Goal: Information Seeking & Learning: Learn about a topic

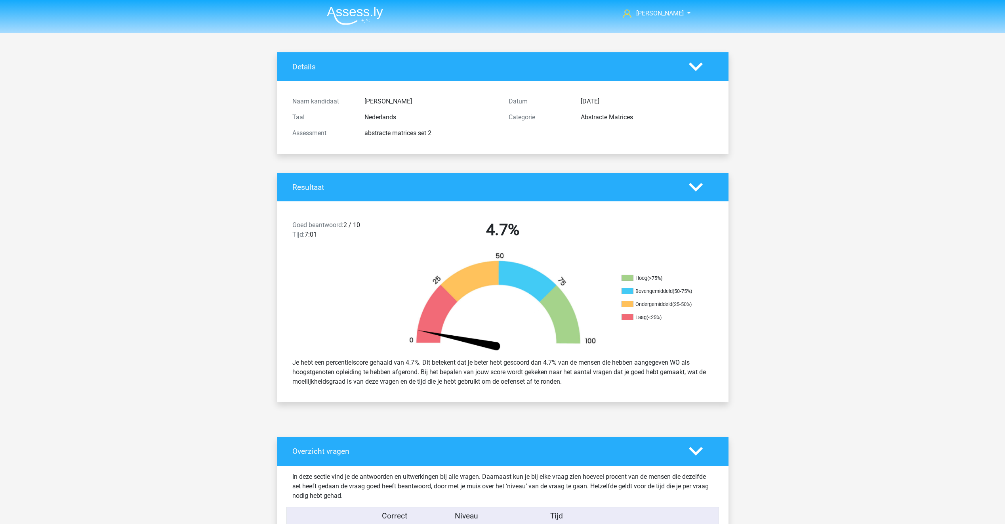
scroll to position [2535, 0]
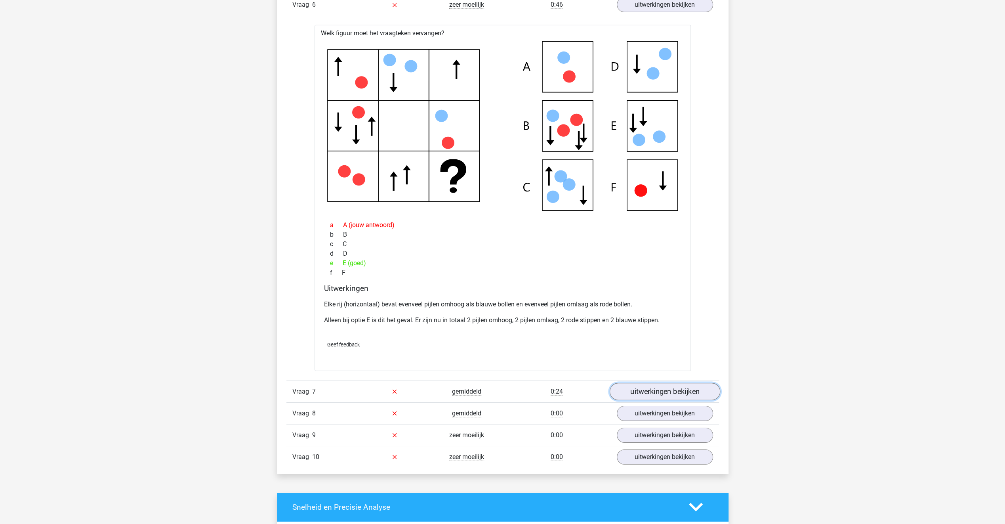
click at [673, 390] on link "uitwerkingen bekijken" at bounding box center [664, 391] width 111 height 17
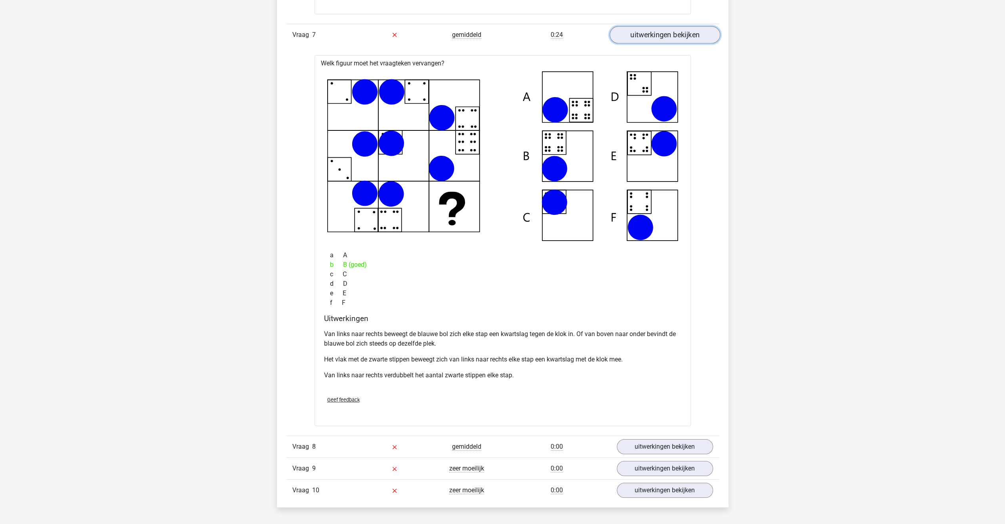
scroll to position [2931, 0]
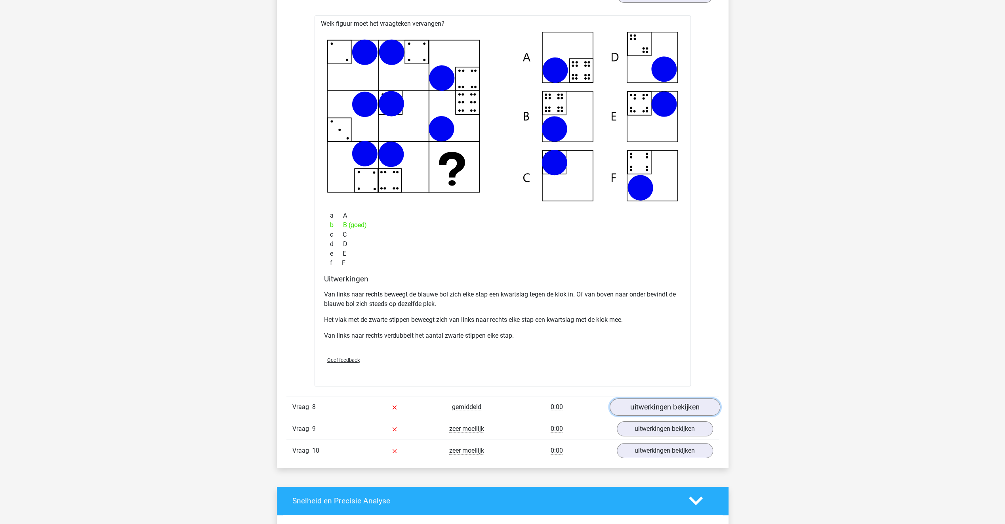
click at [640, 400] on link "uitwerkingen bekijken" at bounding box center [664, 406] width 111 height 17
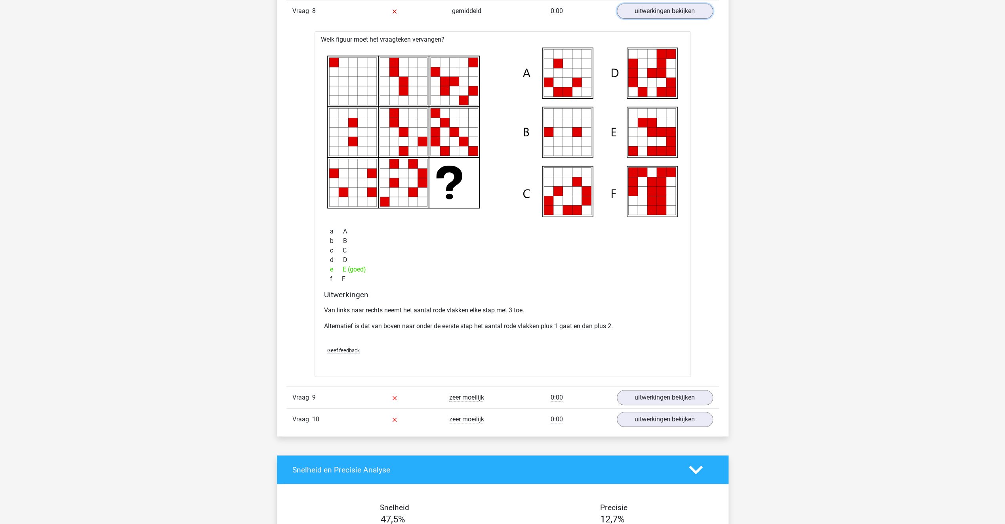
scroll to position [3327, 0]
click at [637, 391] on link "uitwerkingen bekijken" at bounding box center [664, 396] width 111 height 17
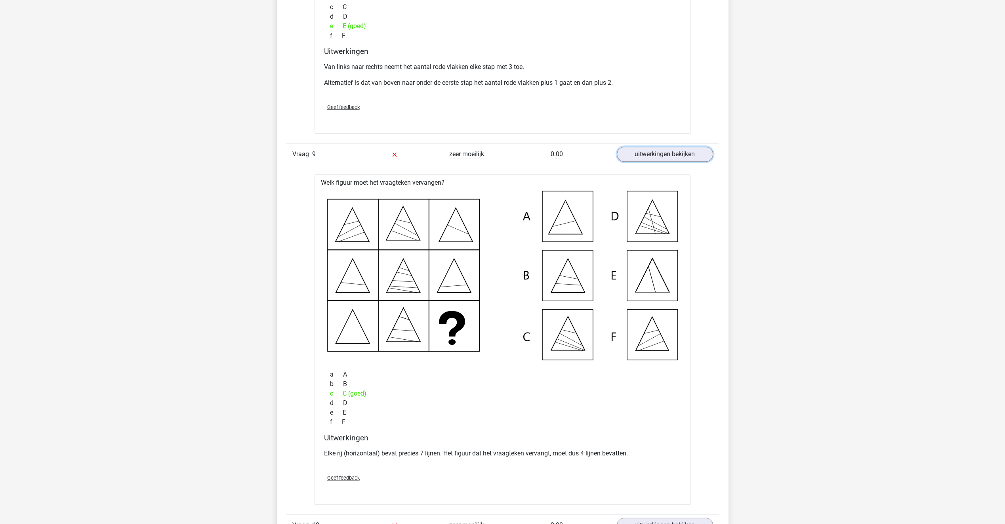
scroll to position [3644, 0]
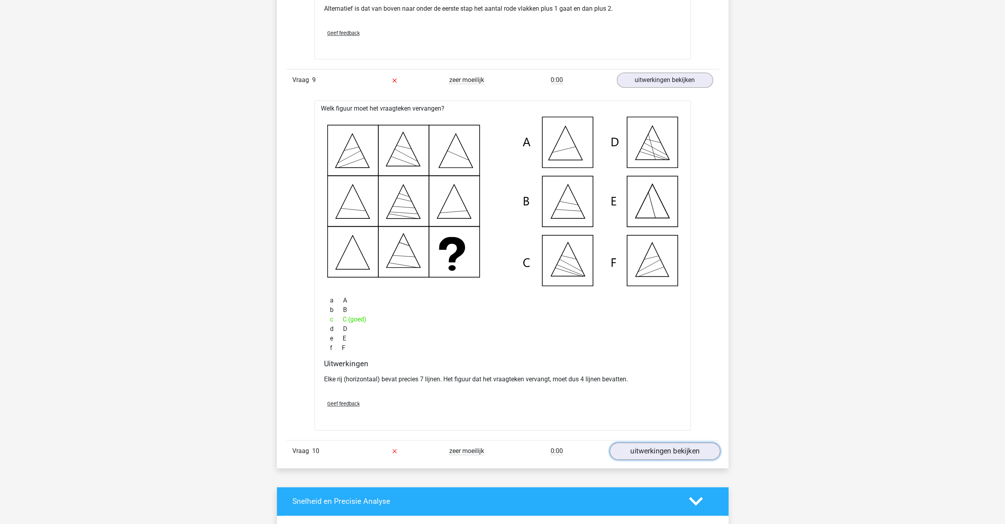
click at [631, 445] on link "uitwerkingen bekijken" at bounding box center [664, 450] width 111 height 17
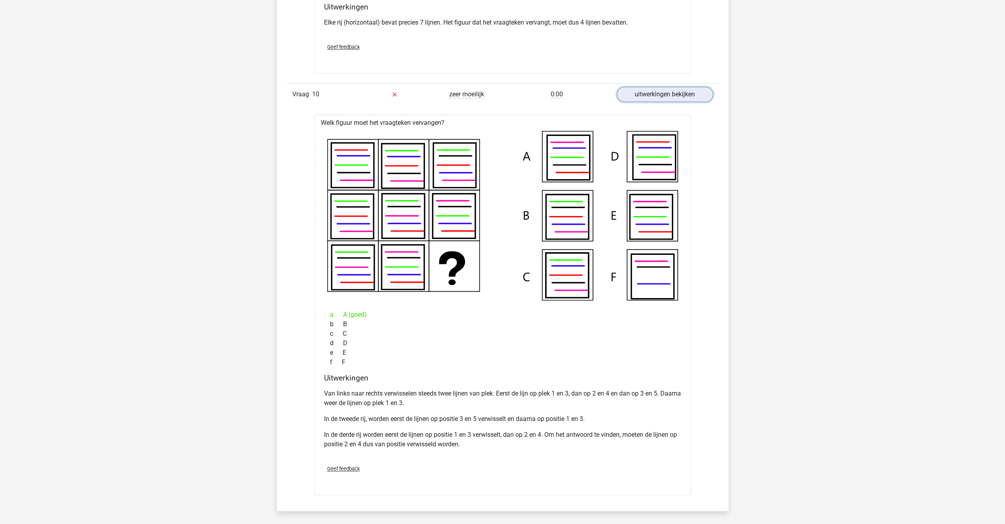
scroll to position [3842, 0]
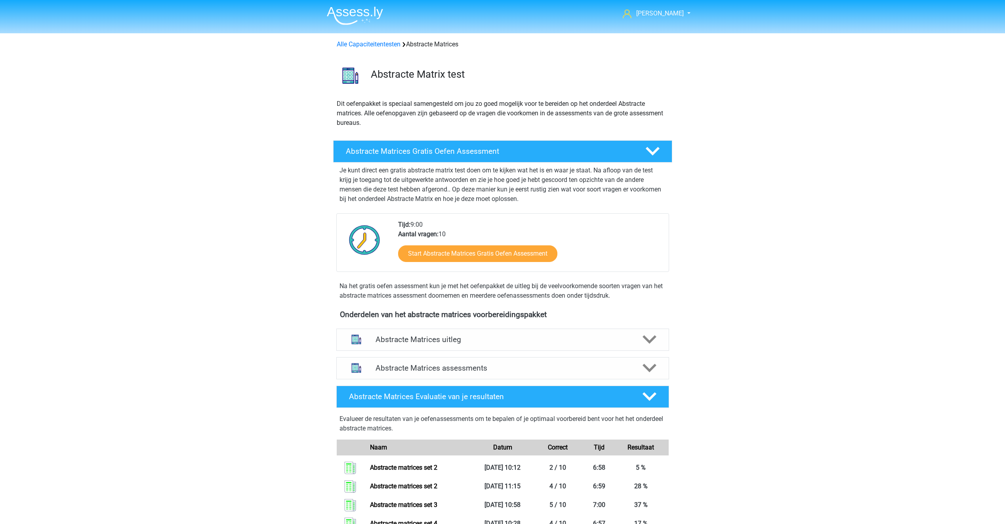
scroll to position [158, 0]
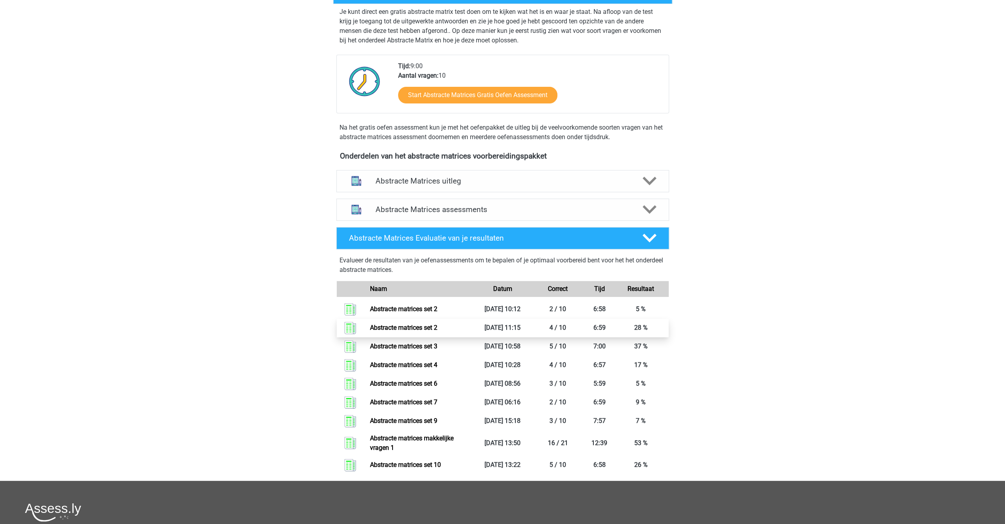
click at [422, 326] on link "Abstracte matrices set 2" at bounding box center [403, 328] width 67 height 8
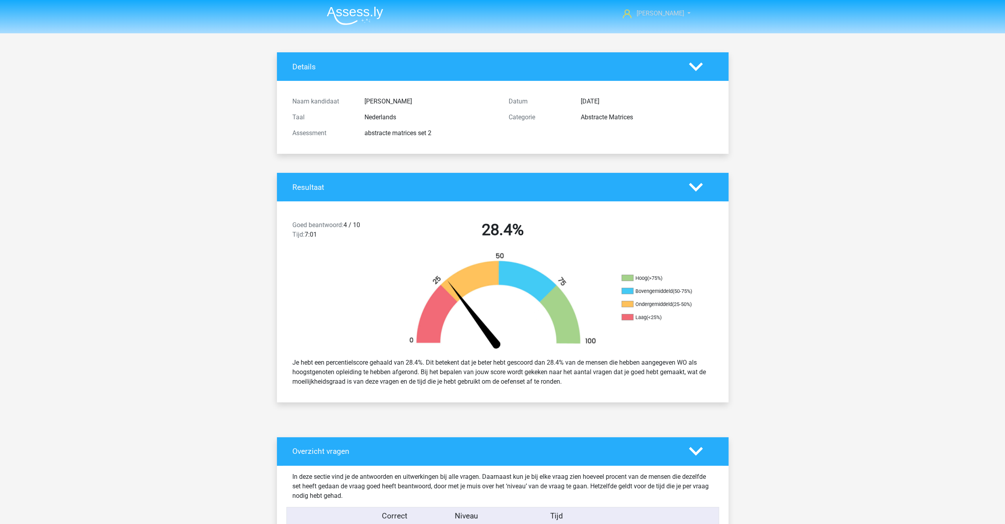
click at [646, 13] on span "[PERSON_NAME]" at bounding box center [660, 14] width 48 height 8
click at [580, 12] on nav "Susanna Kantas susakantas@gmail.com" at bounding box center [502, 14] width 364 height 26
click at [355, 16] on img at bounding box center [355, 15] width 56 height 19
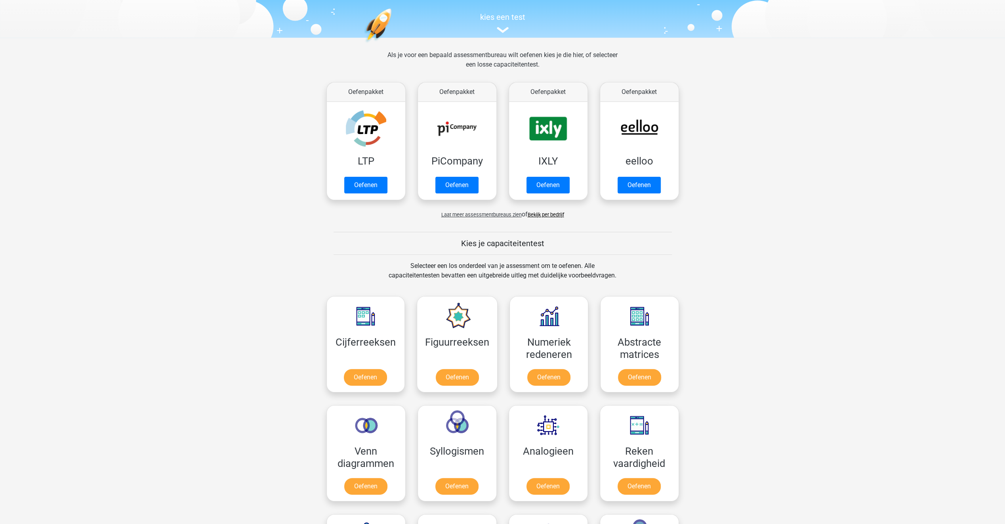
scroll to position [79, 0]
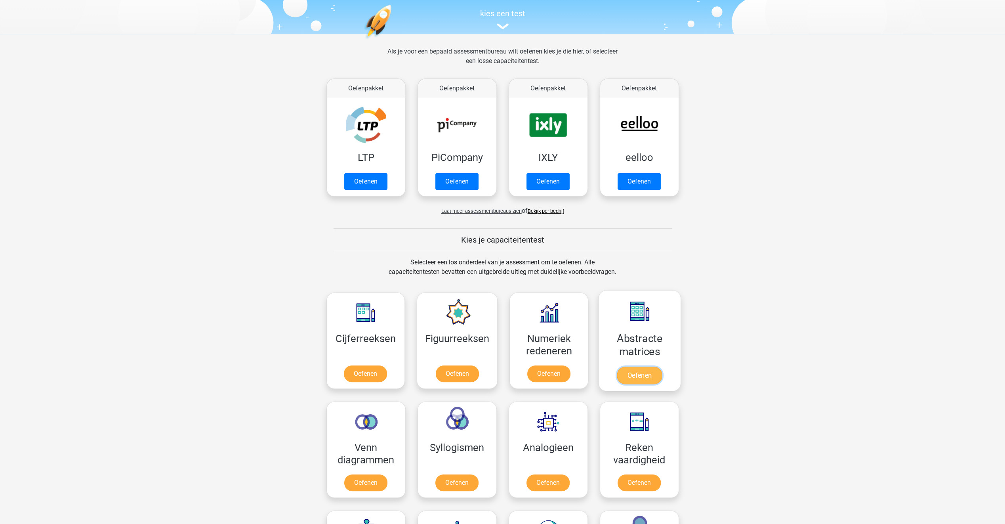
click at [638, 372] on link "Oefenen" at bounding box center [639, 374] width 45 height 17
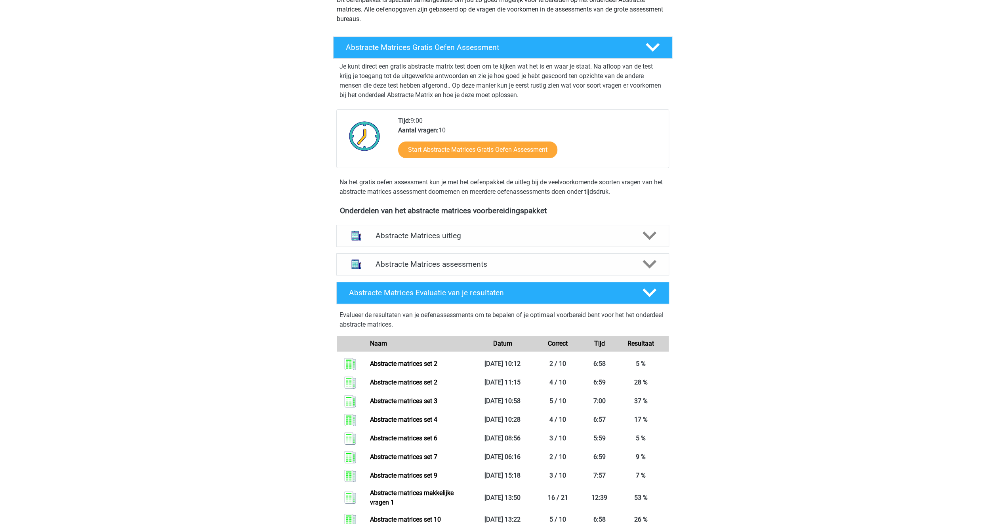
scroll to position [119, 0]
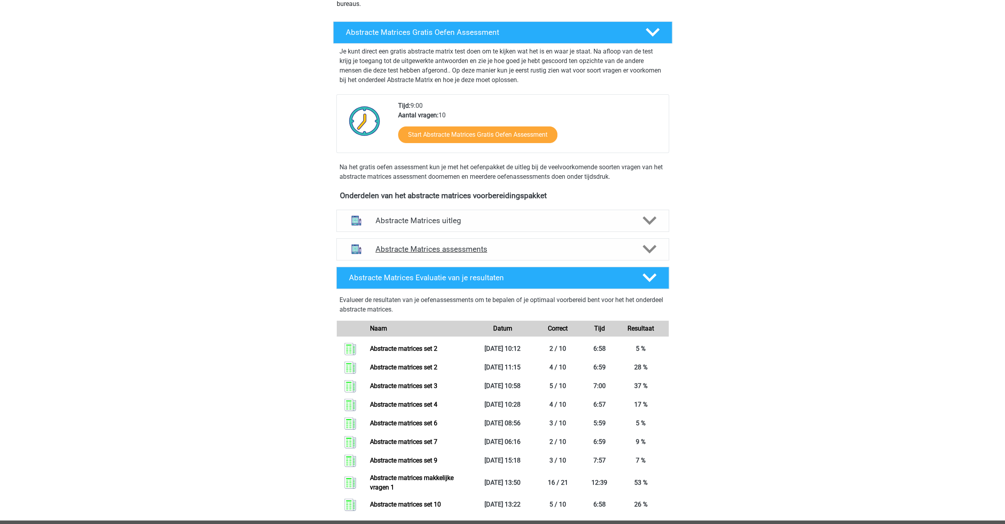
click at [646, 247] on polygon at bounding box center [649, 249] width 14 height 9
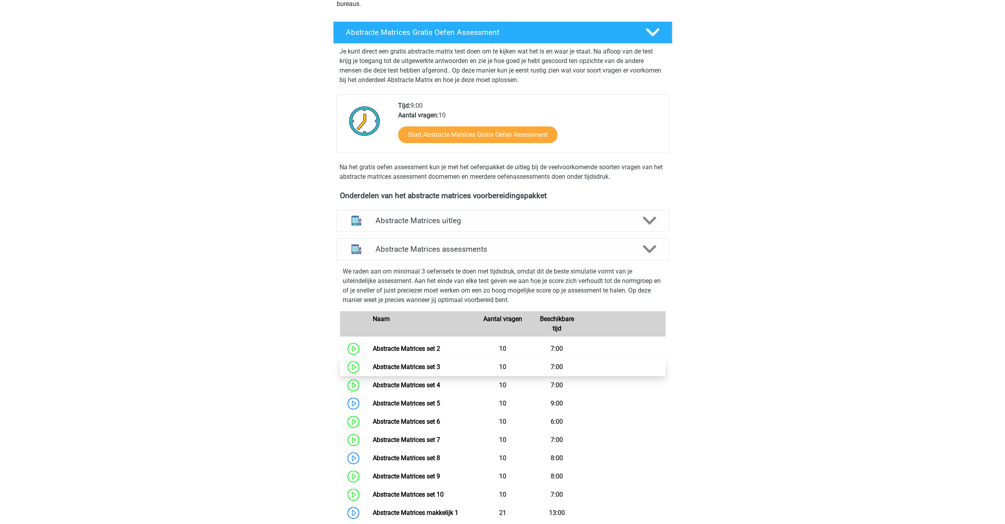
click at [423, 364] on link "Abstracte Matrices set 3" at bounding box center [406, 367] width 67 height 8
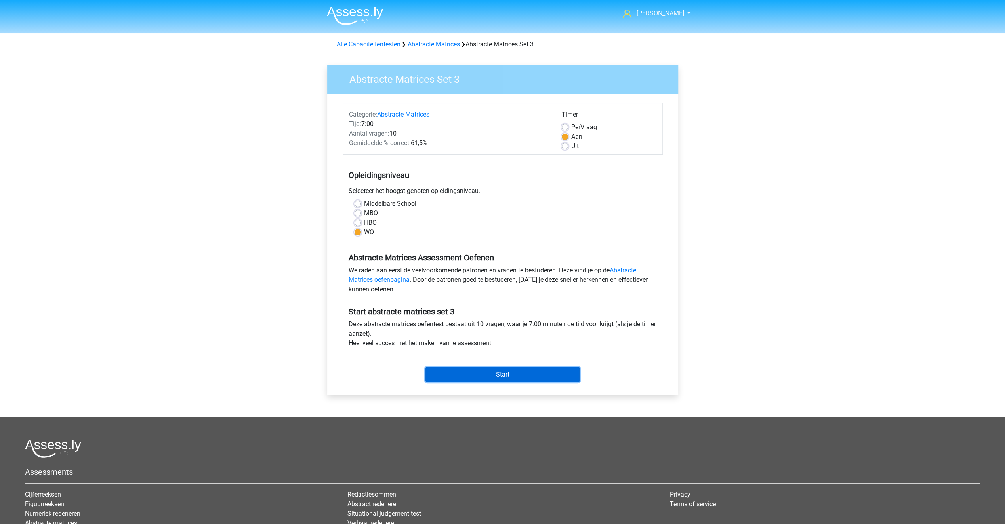
click at [457, 375] on input "Start" at bounding box center [502, 374] width 154 height 15
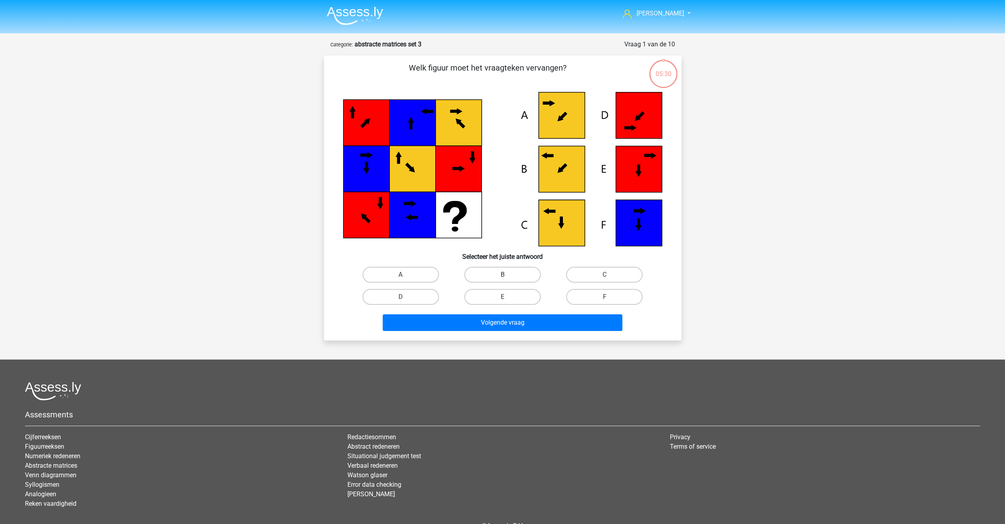
click at [499, 274] on label "B" at bounding box center [502, 275] width 76 height 16
click at [502, 274] on input "B" at bounding box center [504, 276] width 5 height 5
radio input "true"
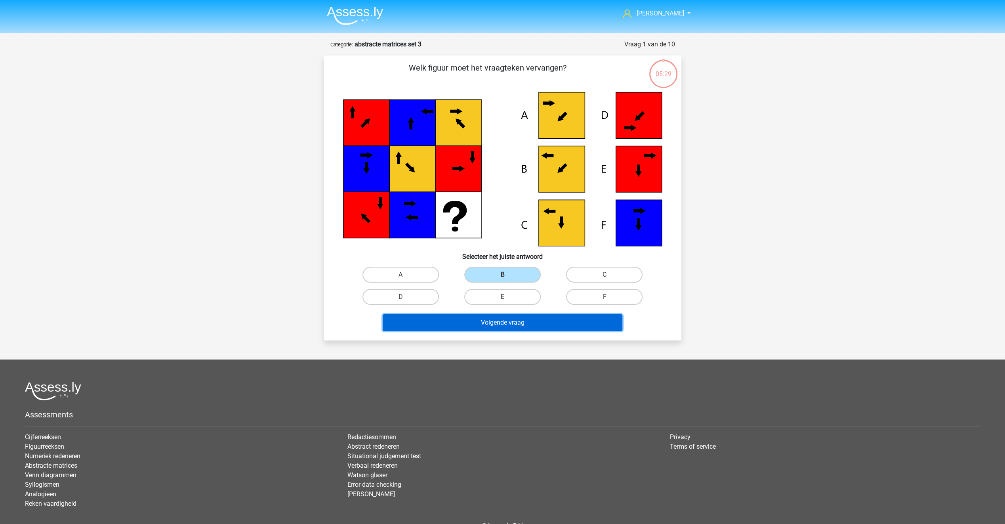
click at [509, 323] on button "Volgende vraag" at bounding box center [503, 322] width 240 height 17
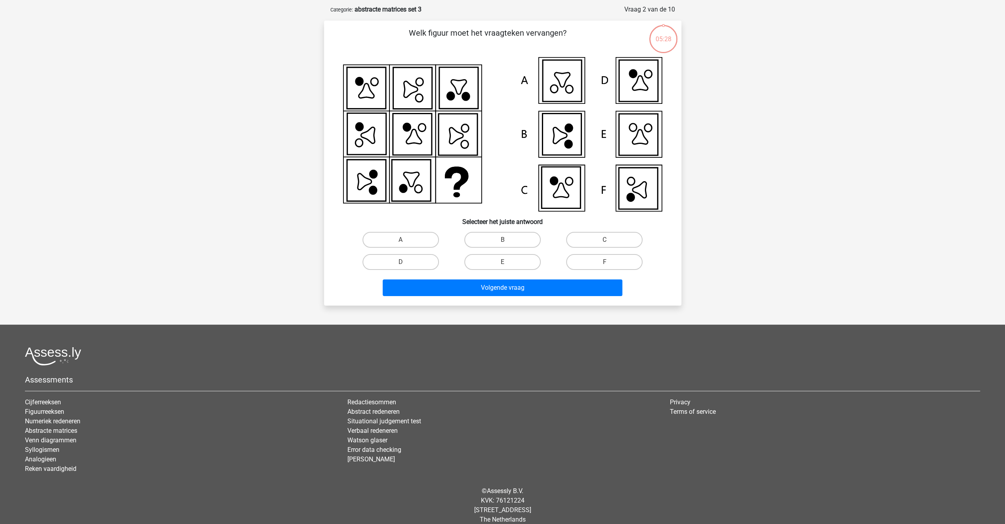
scroll to position [40, 0]
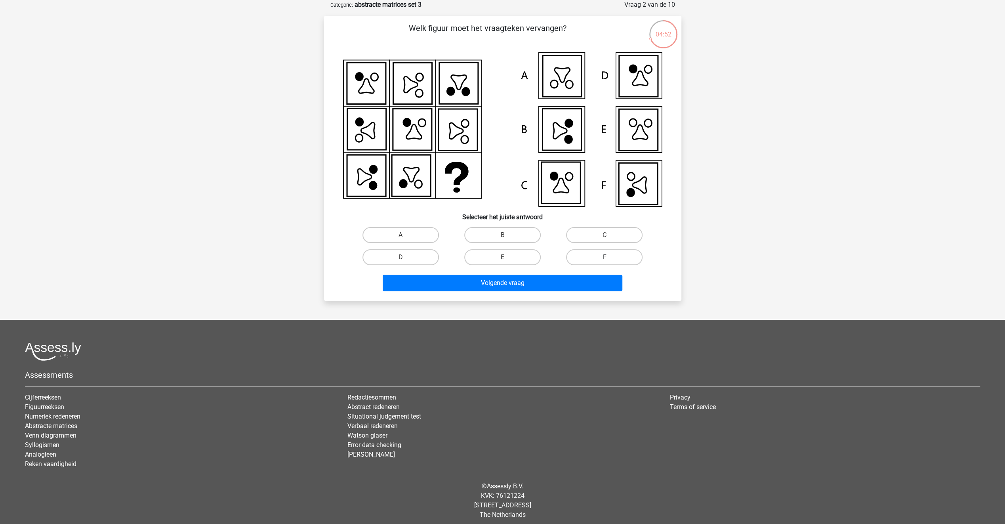
click at [590, 256] on label "F" at bounding box center [604, 257] width 76 height 16
click at [604, 257] on input "F" at bounding box center [606, 259] width 5 height 5
radio input "true"
click at [494, 283] on button "Volgende vraag" at bounding box center [503, 282] width 240 height 17
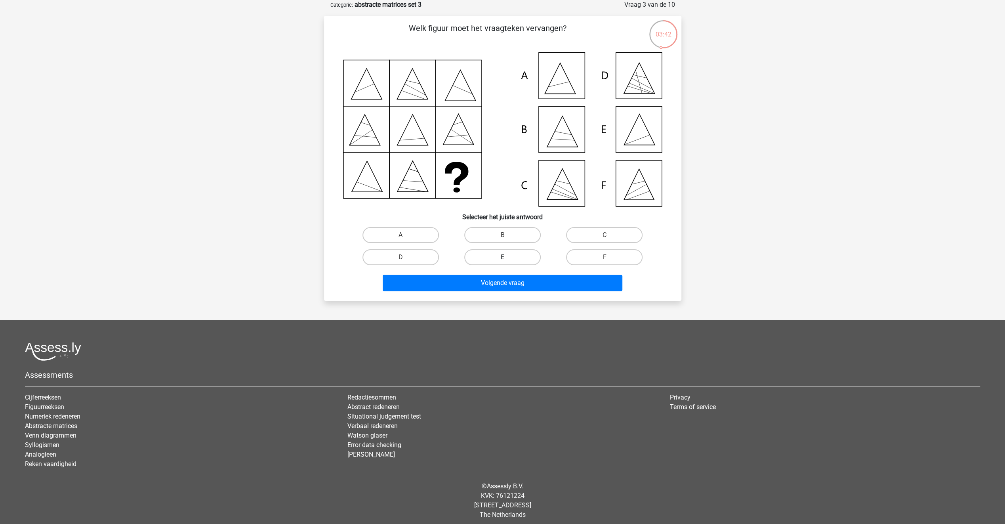
click at [511, 253] on label "E" at bounding box center [502, 257] width 76 height 16
click at [507, 257] on input "E" at bounding box center [504, 259] width 5 height 5
radio input "true"
click at [502, 280] on button "Volgende vraag" at bounding box center [503, 282] width 240 height 17
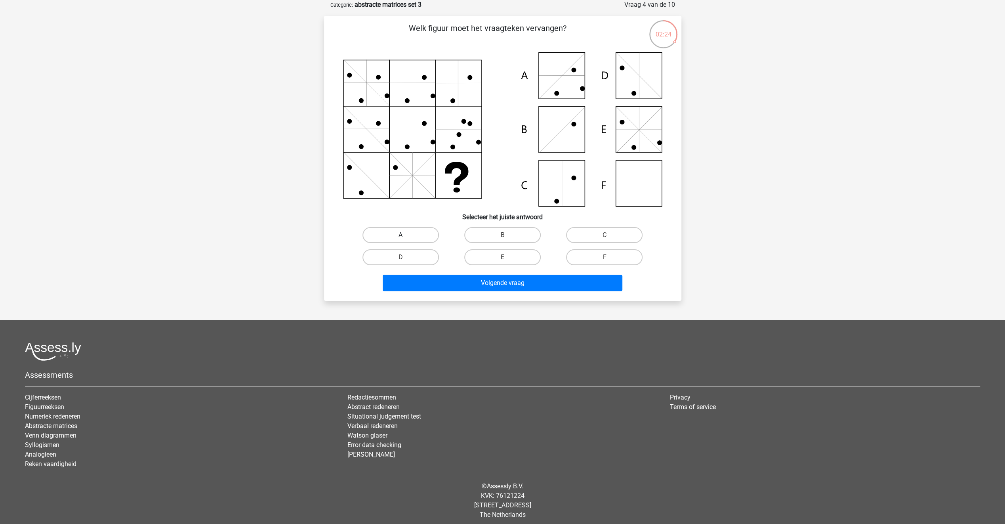
click at [407, 231] on label "A" at bounding box center [400, 235] width 76 height 16
click at [406, 235] on input "A" at bounding box center [402, 237] width 5 height 5
radio input "true"
click at [448, 279] on button "Volgende vraag" at bounding box center [503, 282] width 240 height 17
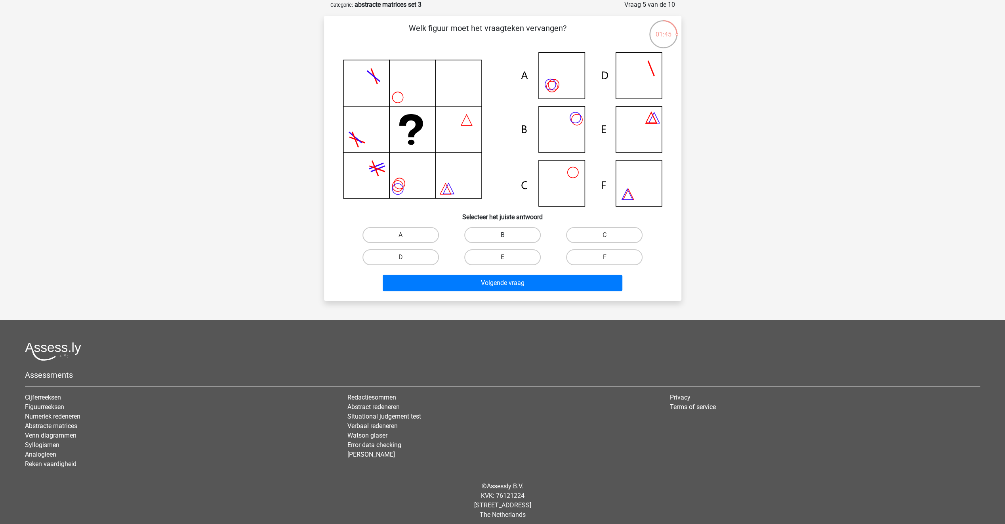
click at [489, 232] on label "B" at bounding box center [502, 235] width 76 height 16
click at [502, 235] on input "B" at bounding box center [504, 237] width 5 height 5
radio input "true"
click at [486, 279] on button "Volgende vraag" at bounding box center [503, 282] width 240 height 17
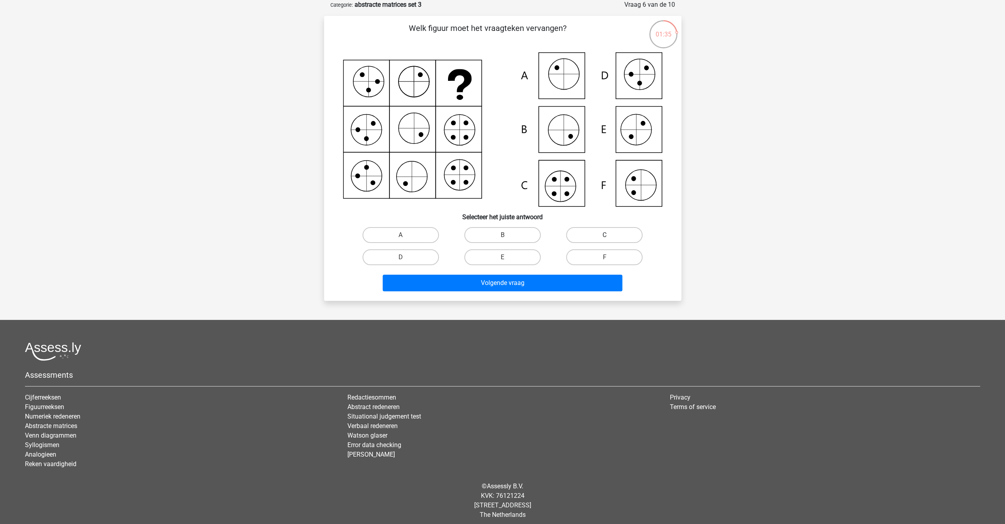
click at [590, 236] on label "C" at bounding box center [604, 235] width 76 height 16
click at [604, 236] on input "C" at bounding box center [606, 237] width 5 height 5
radio input "true"
click at [590, 236] on label "C" at bounding box center [604, 235] width 76 height 16
click at [604, 236] on input "C" at bounding box center [606, 237] width 5 height 5
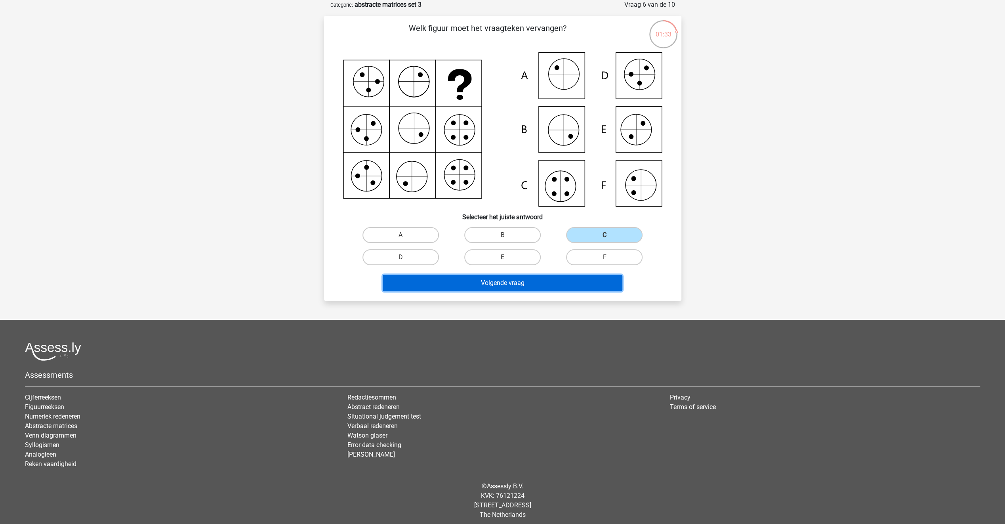
click at [571, 278] on button "Volgende vraag" at bounding box center [503, 282] width 240 height 17
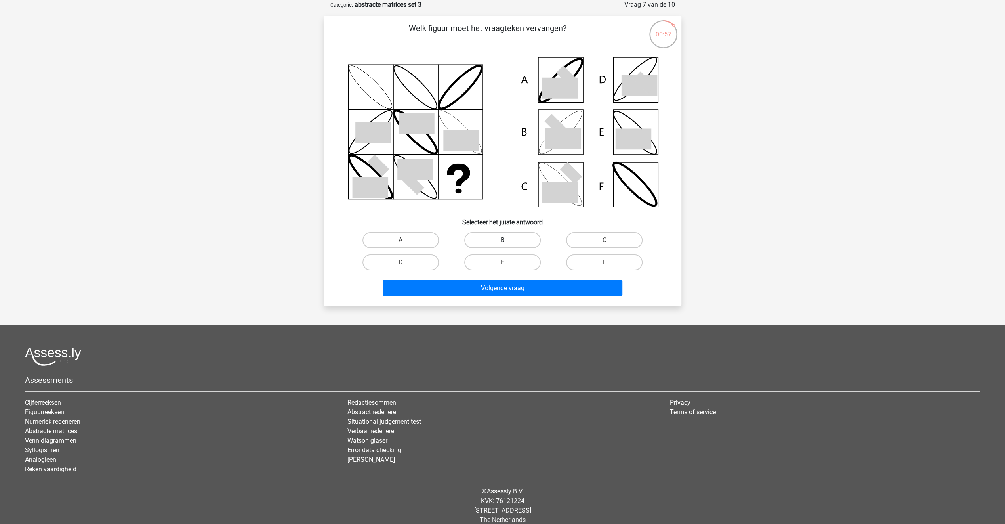
click at [531, 238] on label "B" at bounding box center [502, 240] width 76 height 16
click at [507, 240] on input "B" at bounding box center [504, 242] width 5 height 5
radio input "true"
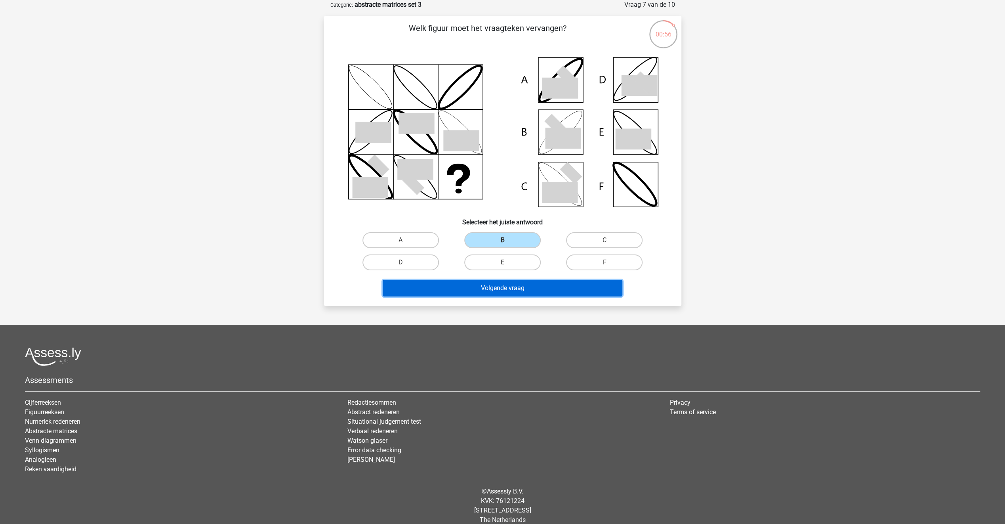
click at [508, 281] on button "Volgende vraag" at bounding box center [503, 288] width 240 height 17
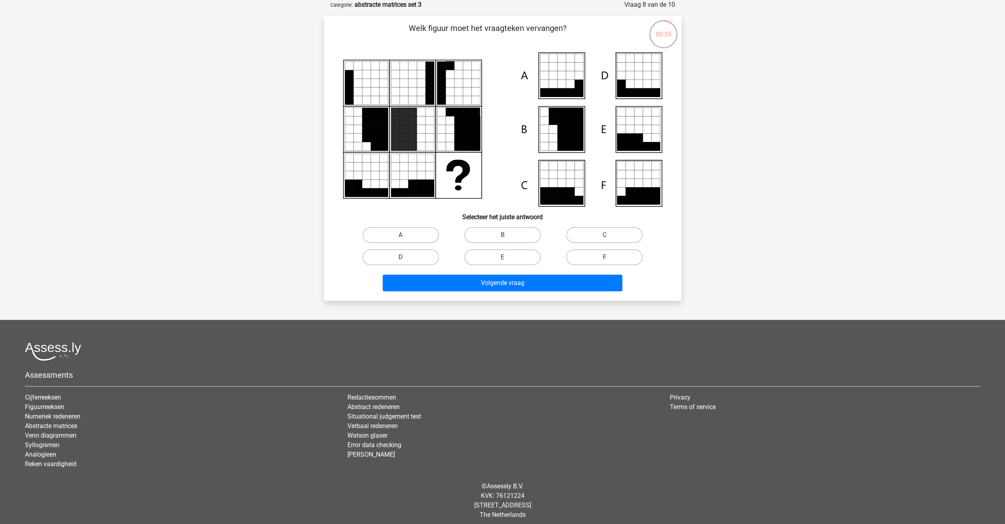
click at [585, 255] on label "F" at bounding box center [604, 257] width 76 height 16
click at [604, 257] on input "F" at bounding box center [606, 259] width 5 height 5
radio input "true"
click at [568, 282] on button "Volgende vraag" at bounding box center [503, 282] width 240 height 17
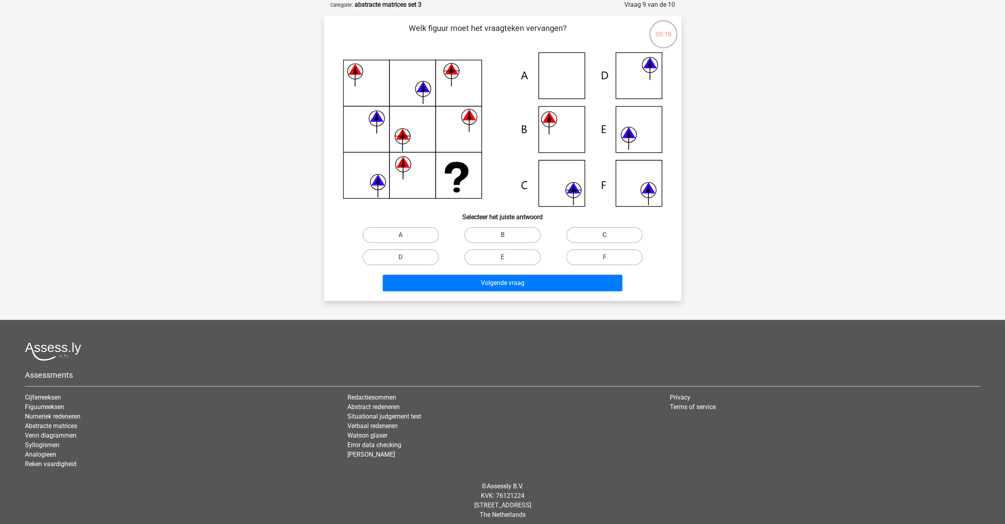
click at [585, 235] on label "C" at bounding box center [604, 235] width 76 height 16
click at [604, 235] on input "C" at bounding box center [606, 237] width 5 height 5
radio input "true"
click at [545, 283] on button "Volgende vraag" at bounding box center [503, 282] width 240 height 17
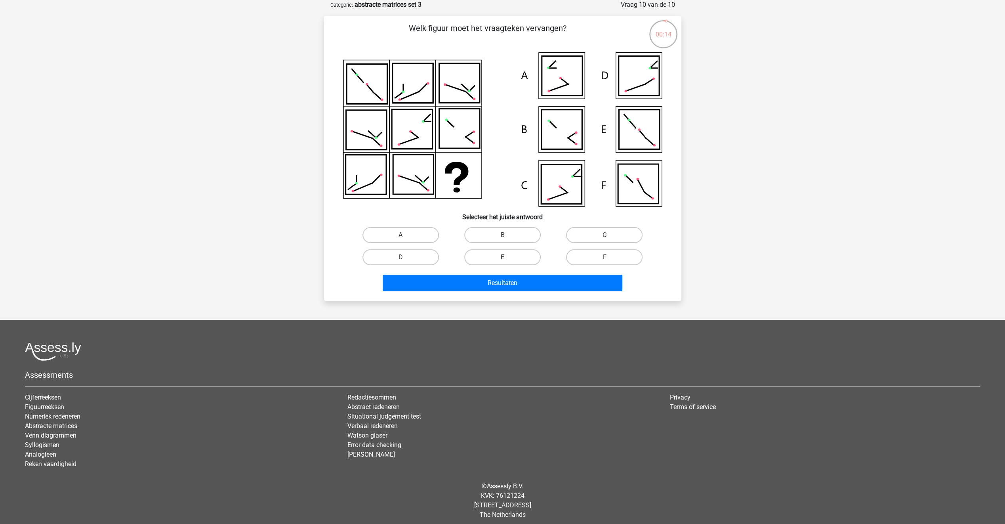
click at [493, 260] on label "E" at bounding box center [502, 257] width 76 height 16
click at [502, 260] on input "E" at bounding box center [504, 259] width 5 height 5
radio input "true"
click at [471, 286] on button "Resultaten" at bounding box center [503, 282] width 240 height 17
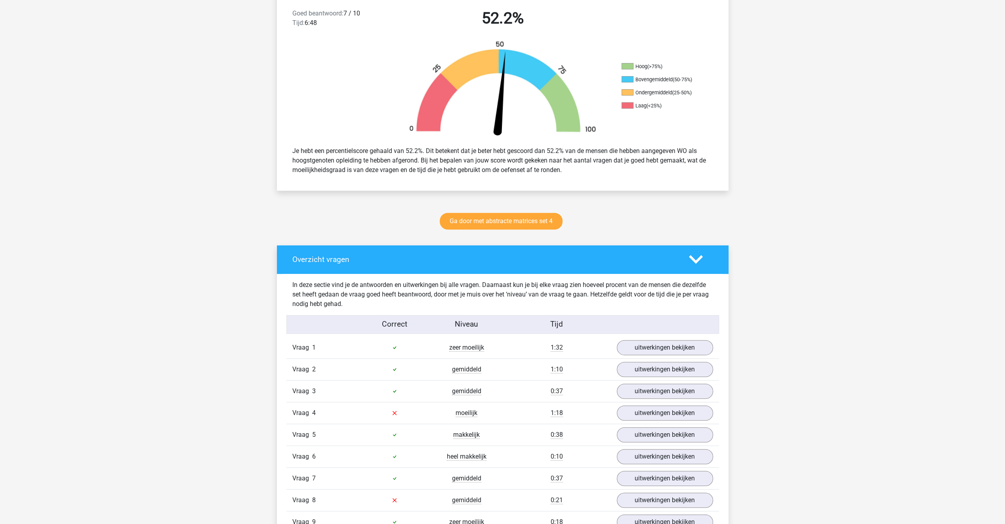
scroll to position [238, 0]
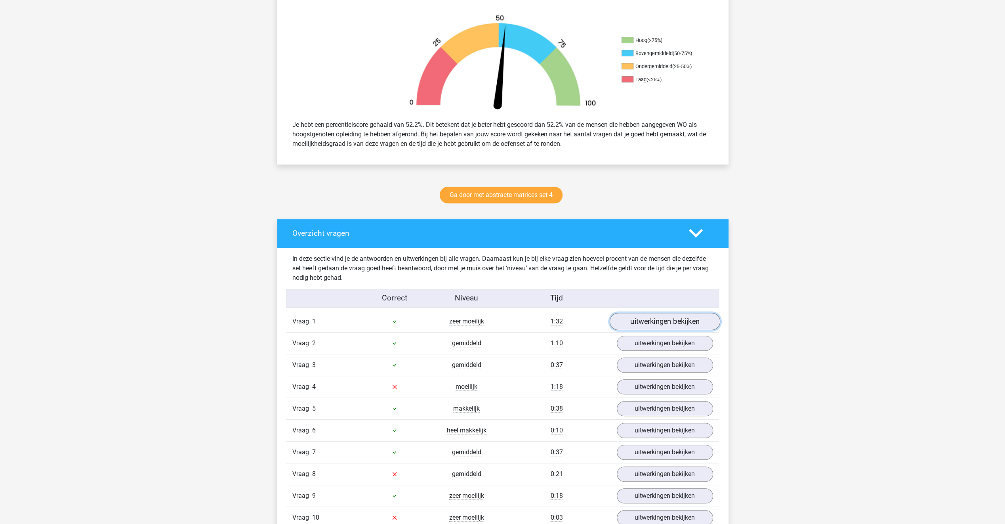
click at [634, 318] on link "uitwerkingen bekijken" at bounding box center [664, 320] width 111 height 17
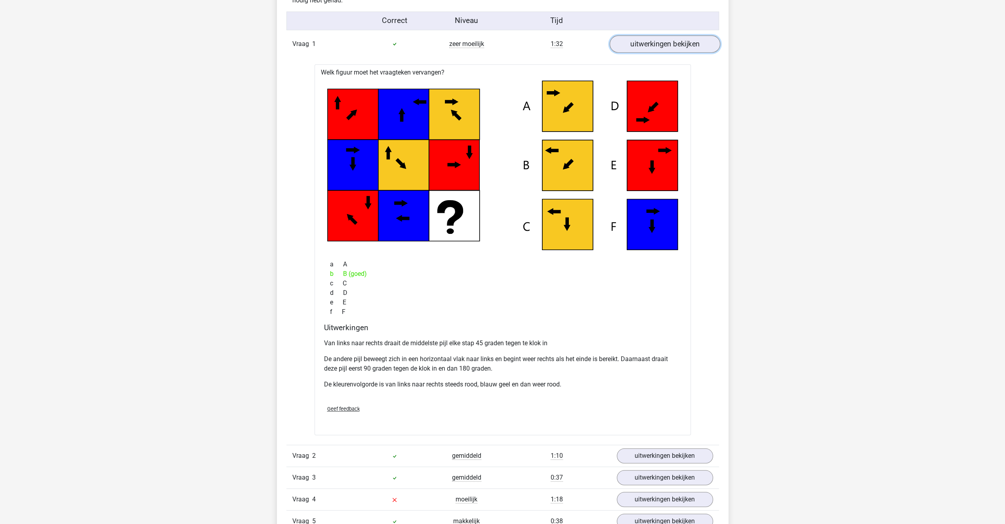
scroll to position [554, 0]
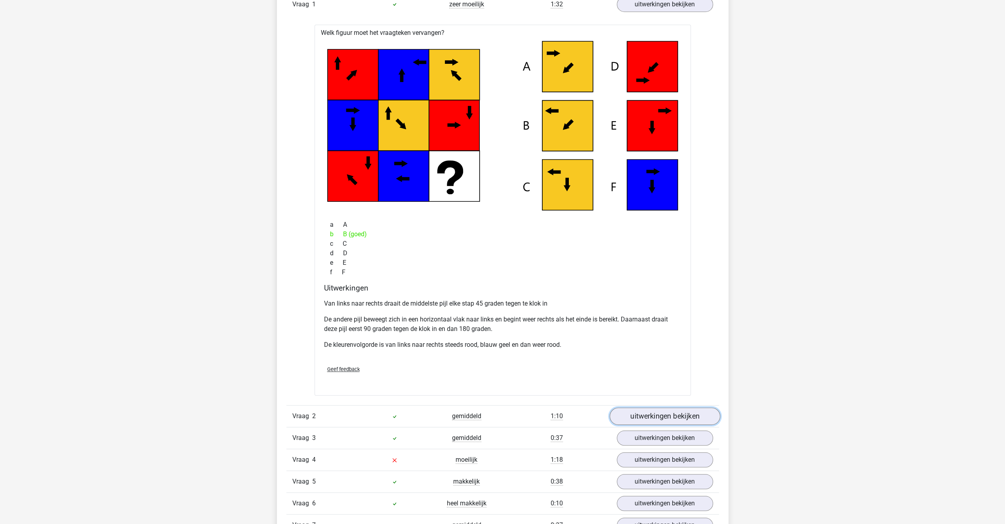
click at [632, 418] on link "uitwerkingen bekijken" at bounding box center [664, 415] width 111 height 17
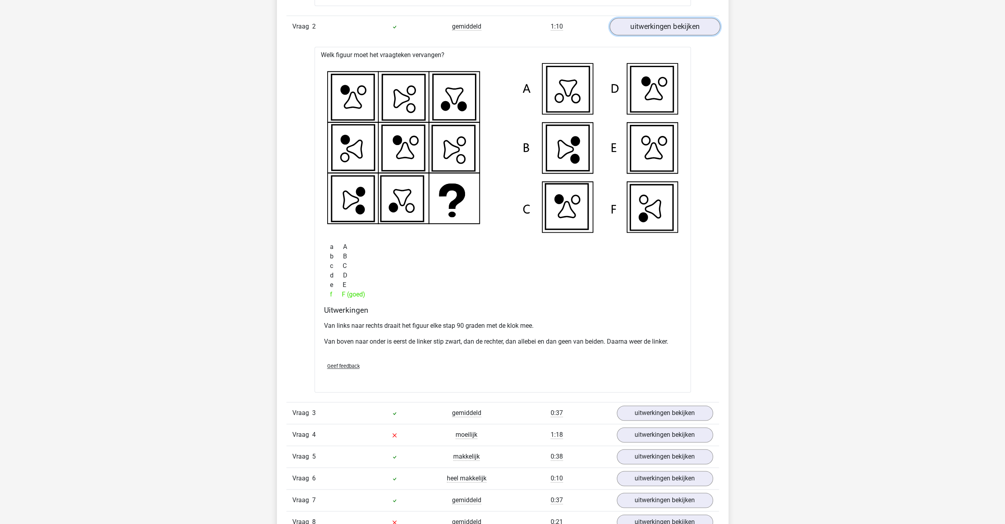
scroll to position [951, 0]
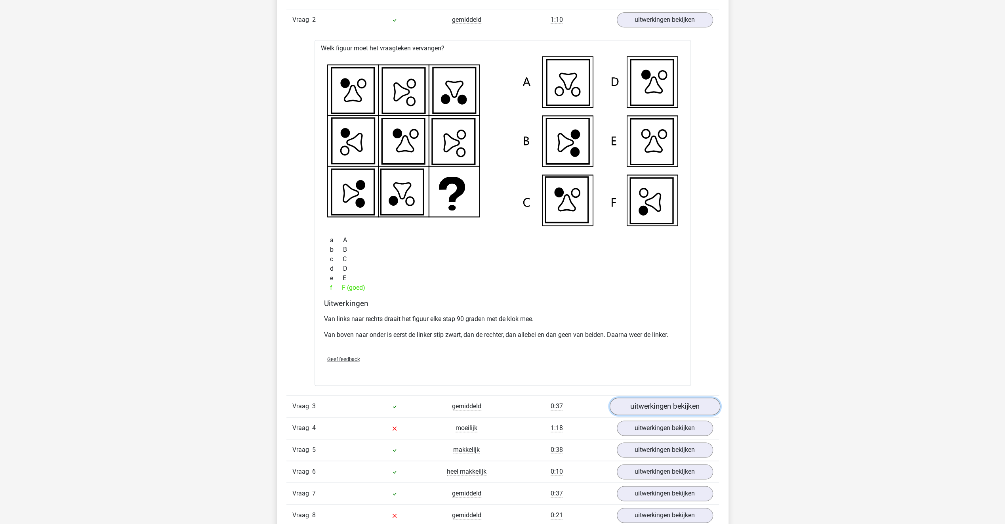
click at [617, 402] on link "uitwerkingen bekijken" at bounding box center [664, 405] width 111 height 17
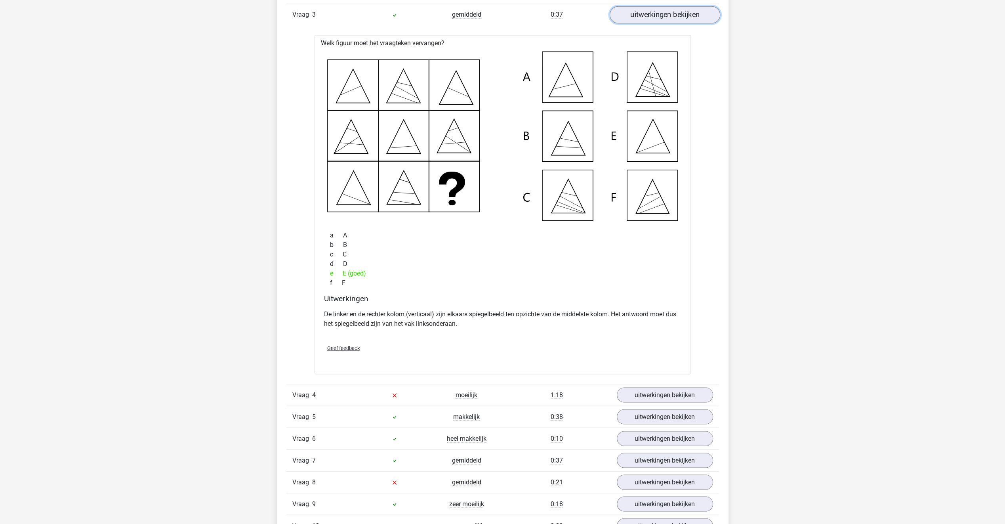
scroll to position [1347, 0]
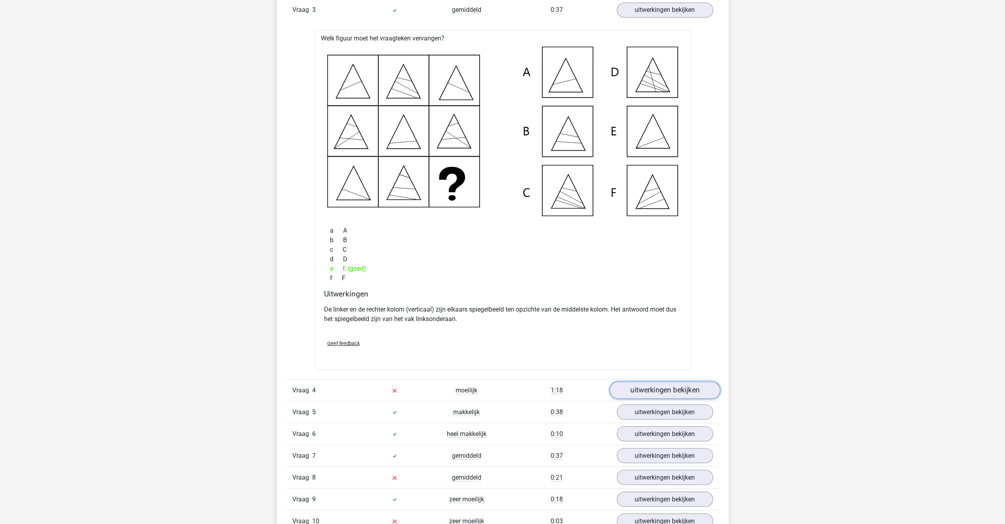
click at [638, 393] on link "uitwerkingen bekijken" at bounding box center [664, 389] width 111 height 17
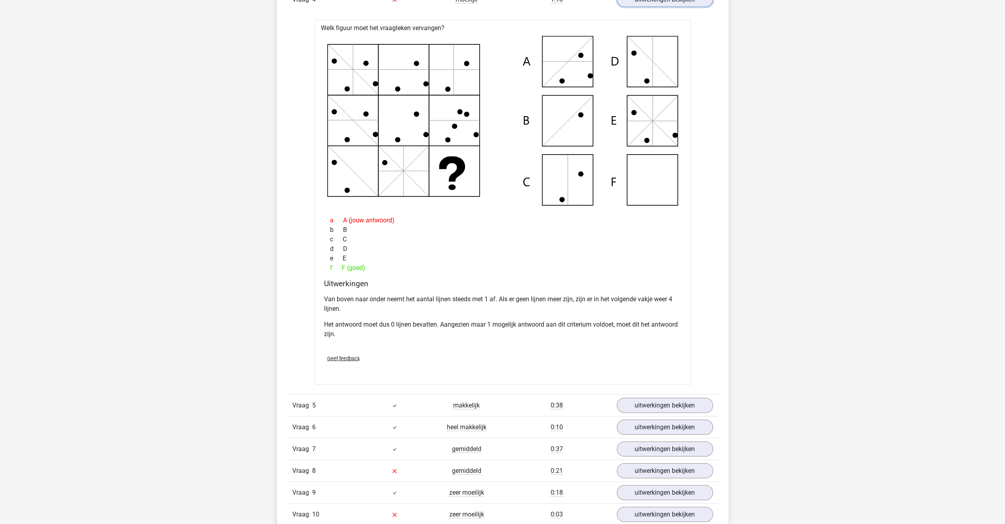
scroll to position [1743, 0]
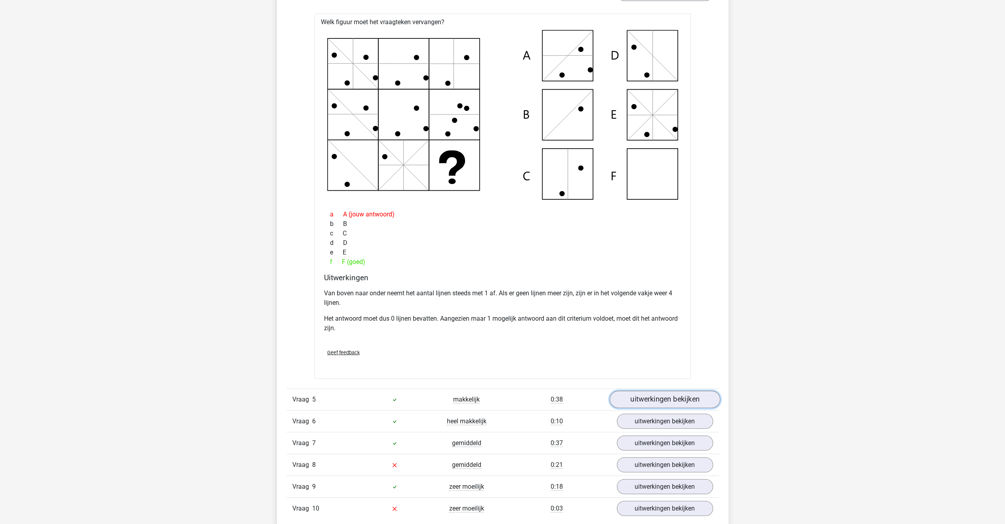
click at [638, 399] on link "uitwerkingen bekijken" at bounding box center [664, 399] width 111 height 17
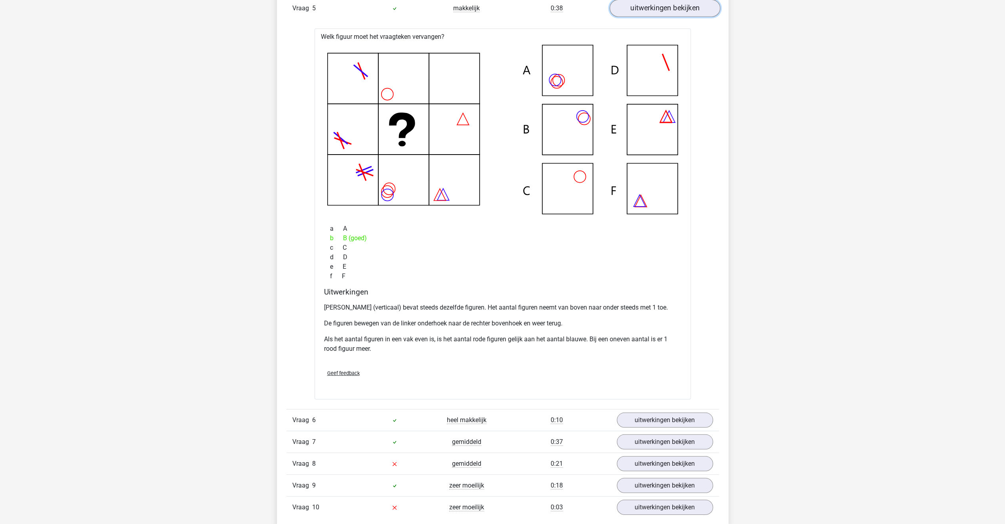
scroll to position [2139, 0]
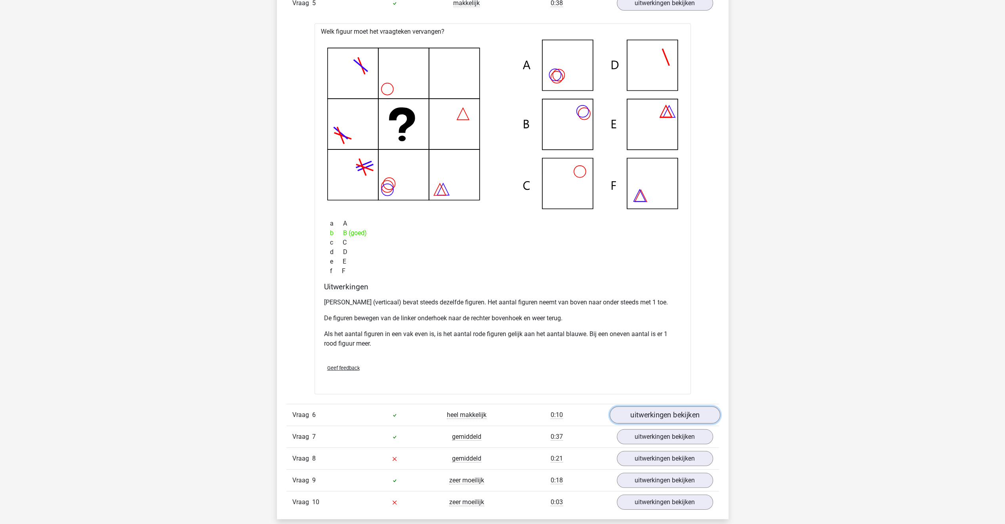
click at [660, 414] on link "uitwerkingen bekijken" at bounding box center [664, 414] width 111 height 17
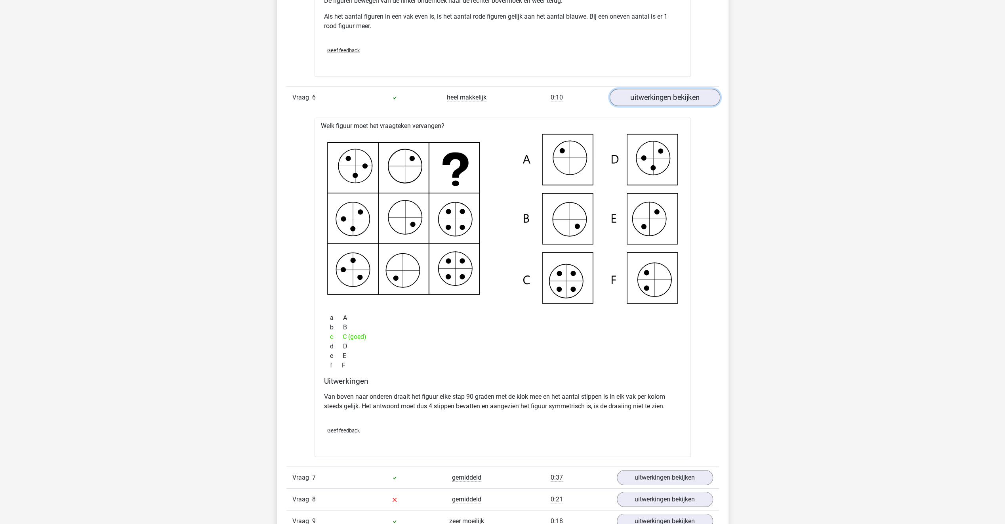
scroll to position [2495, 0]
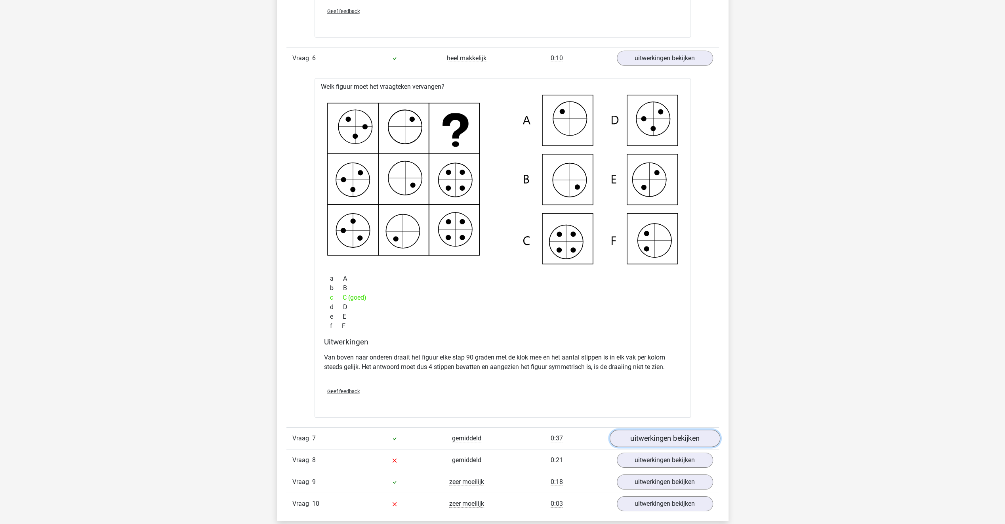
click at [623, 433] on link "uitwerkingen bekijken" at bounding box center [664, 437] width 111 height 17
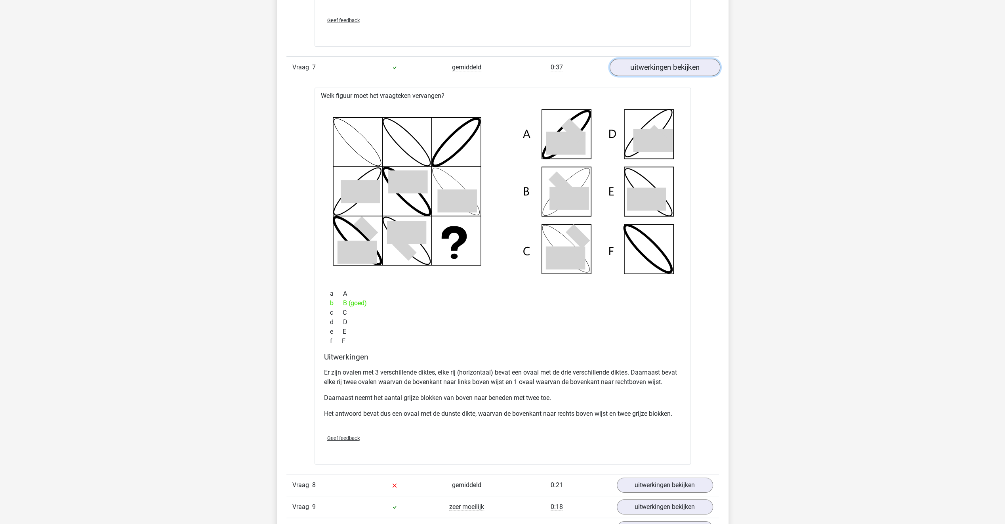
scroll to position [2891, 0]
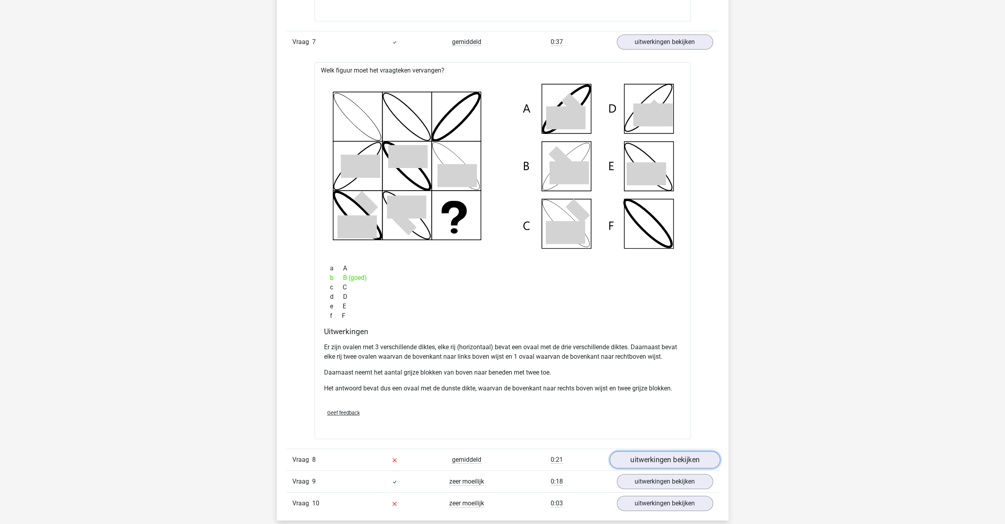
click at [640, 455] on link "uitwerkingen bekijken" at bounding box center [664, 459] width 111 height 17
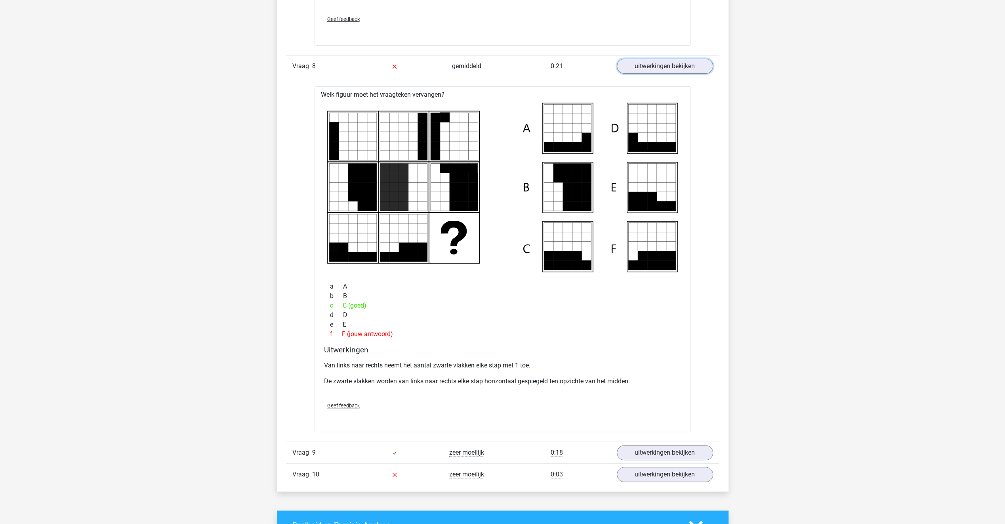
scroll to position [3327, 0]
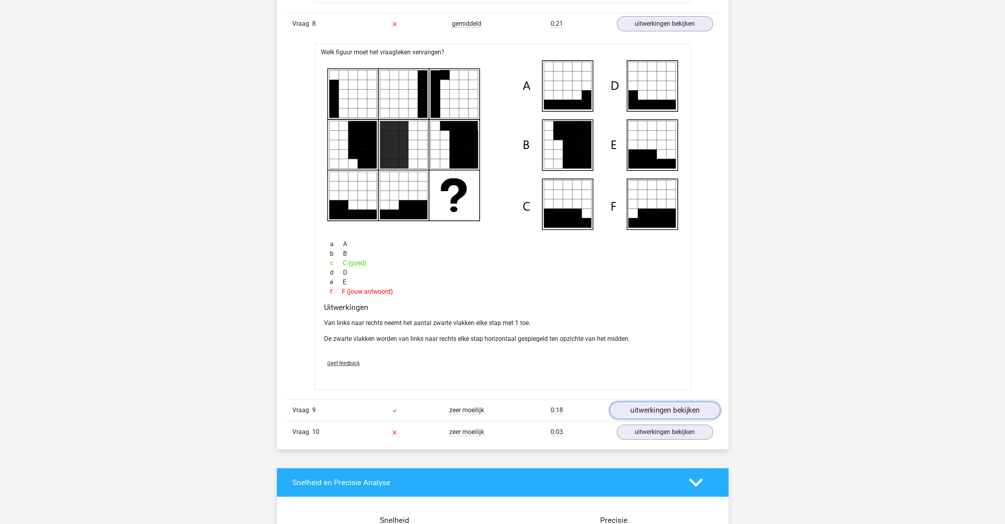
click at [624, 407] on link "uitwerkingen bekijken" at bounding box center [664, 410] width 111 height 17
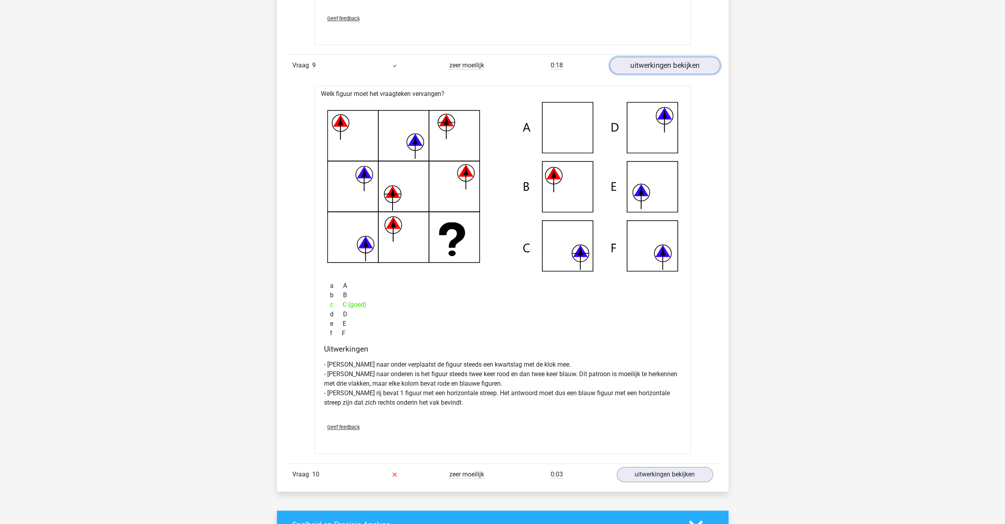
scroll to position [3683, 0]
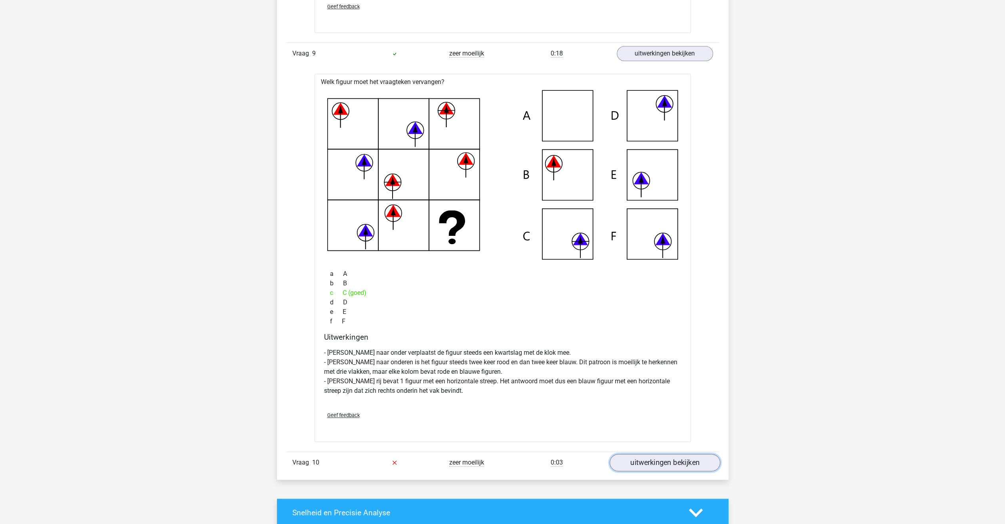
click at [639, 454] on link "uitwerkingen bekijken" at bounding box center [664, 461] width 111 height 17
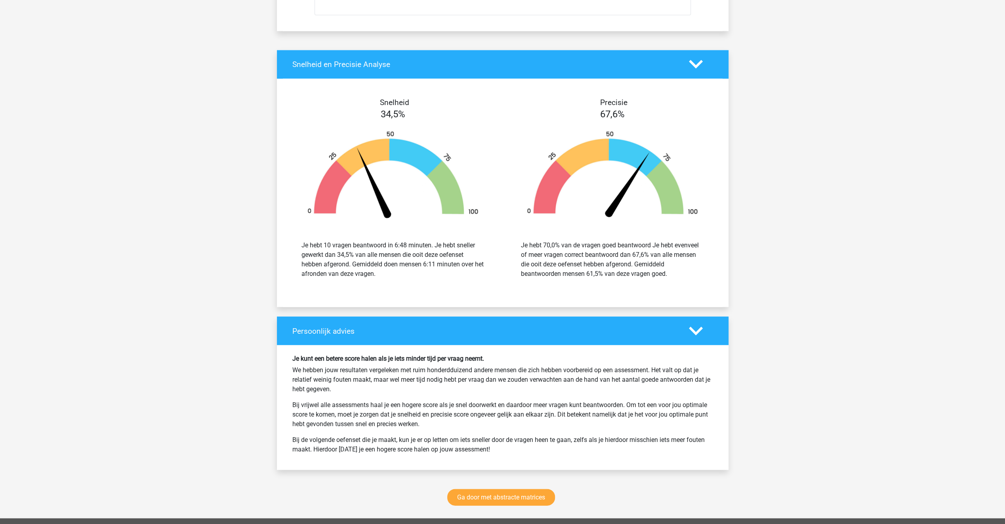
scroll to position [4594, 0]
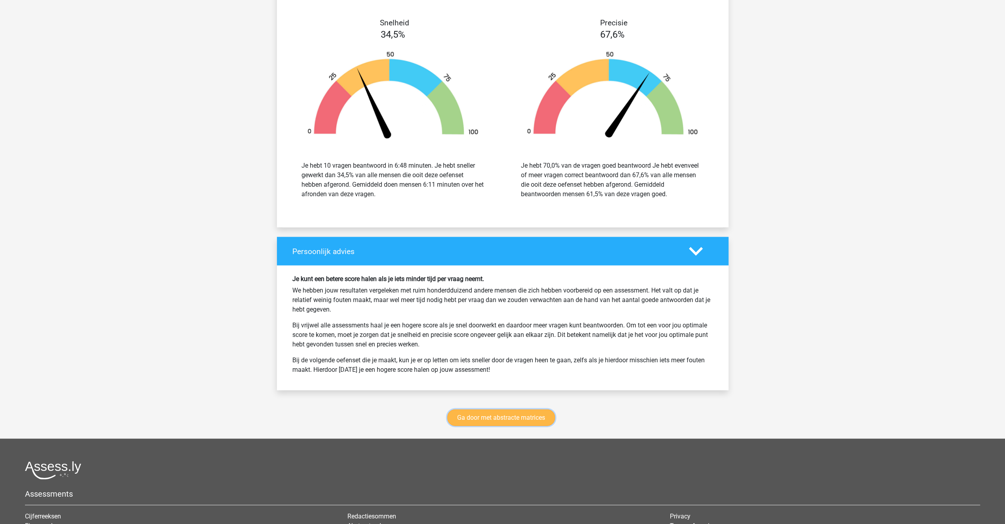
click at [462, 413] on link "Ga door met abstracte matrices" at bounding box center [501, 417] width 108 height 17
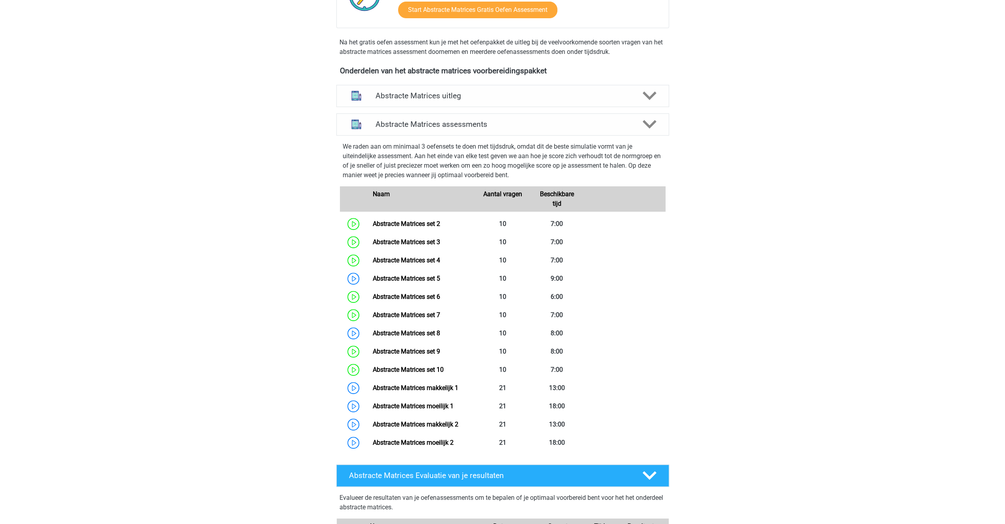
scroll to position [194, 0]
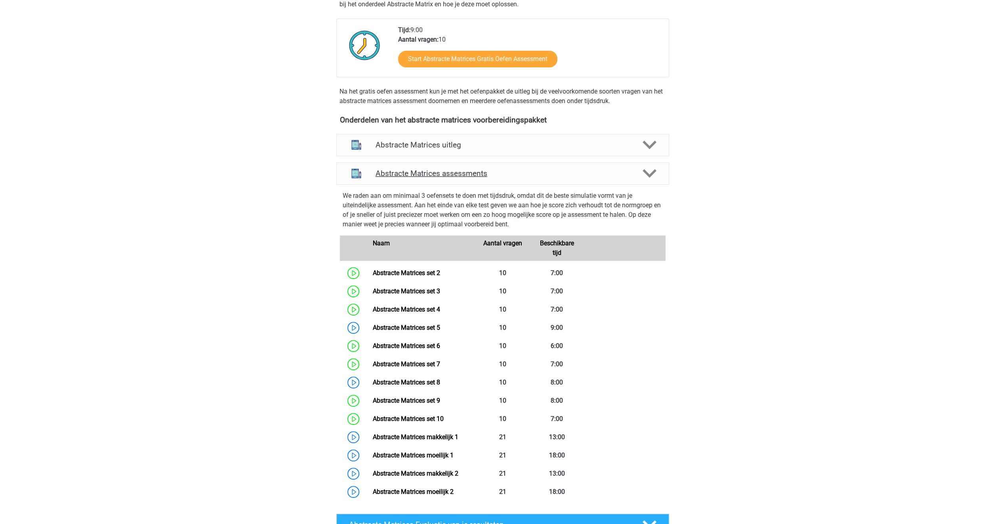
click at [655, 173] on icon at bounding box center [649, 173] width 14 height 14
click at [649, 172] on icon at bounding box center [649, 173] width 14 height 14
click at [648, 172] on icon at bounding box center [649, 173] width 14 height 14
click at [467, 173] on h4 "Abstracte Matrices assessments" at bounding box center [502, 173] width 254 height 9
click at [421, 308] on link "Abstracte Matrices set 4" at bounding box center [406, 309] width 67 height 8
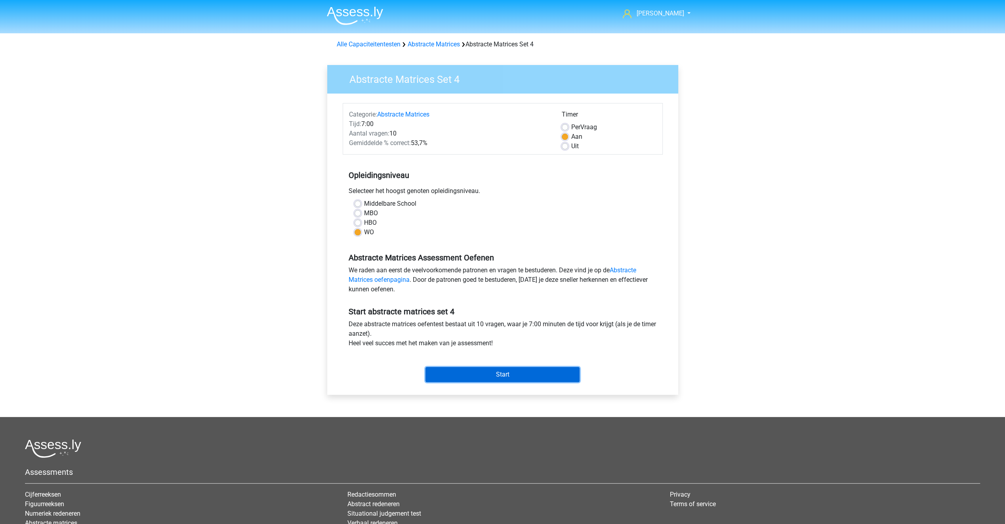
click at [490, 372] on input "Start" at bounding box center [502, 374] width 154 height 15
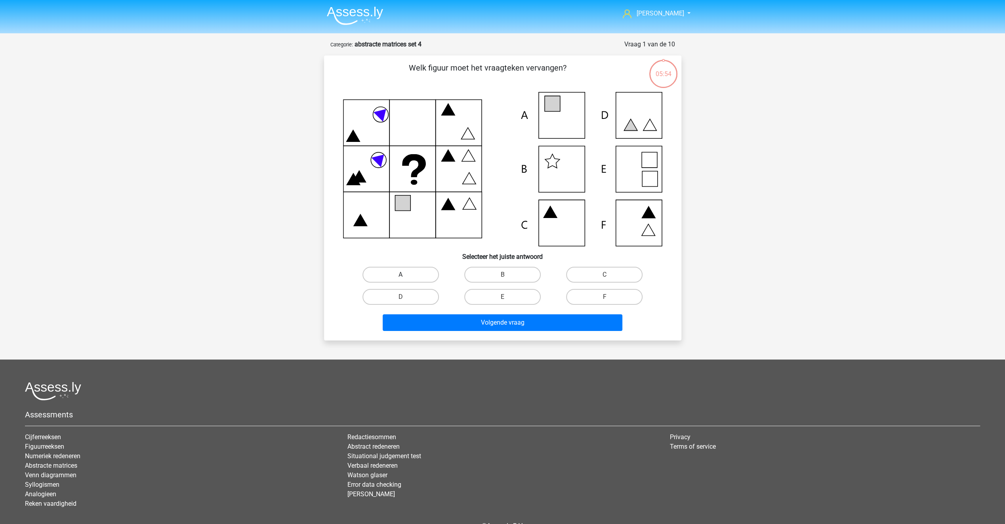
click at [413, 268] on label "A" at bounding box center [400, 275] width 76 height 16
click at [406, 274] on input "A" at bounding box center [402, 276] width 5 height 5
radio input "true"
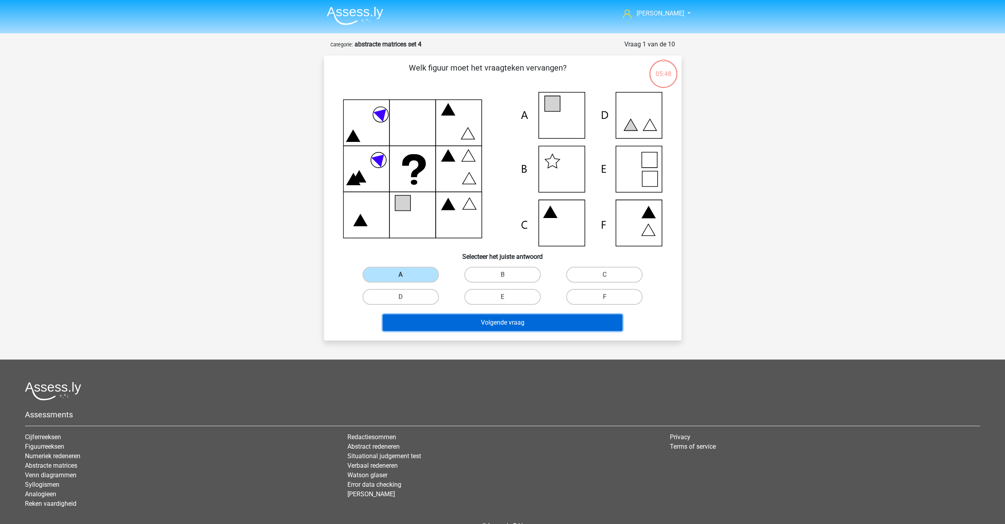
click at [458, 320] on button "Volgende vraag" at bounding box center [503, 322] width 240 height 17
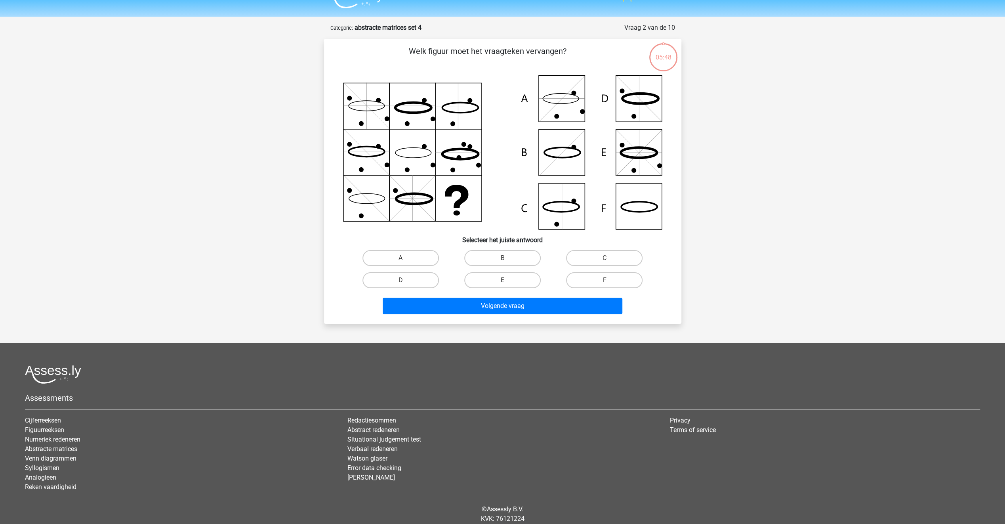
scroll to position [40, 0]
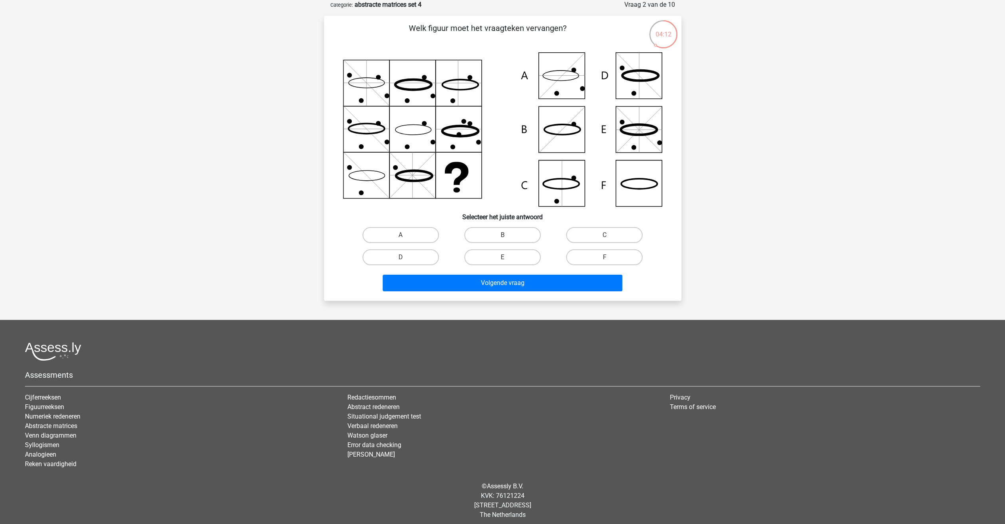
click at [608, 259] on input "F" at bounding box center [606, 259] width 5 height 5
radio input "true"
click at [579, 287] on button "Volgende vraag" at bounding box center [503, 282] width 240 height 17
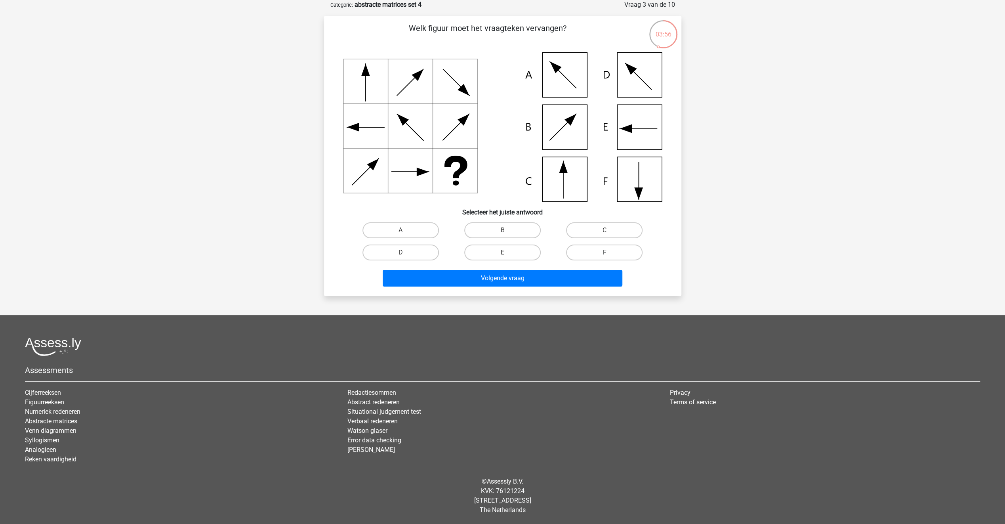
click at [582, 253] on label "F" at bounding box center [604, 252] width 76 height 16
click at [604, 253] on input "F" at bounding box center [606, 254] width 5 height 5
radio input "true"
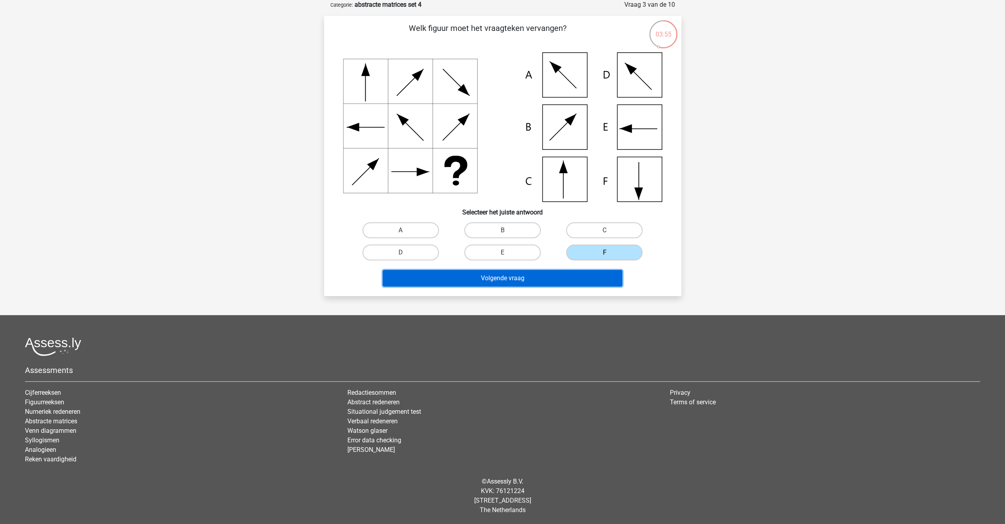
click at [570, 272] on button "Volgende vraag" at bounding box center [503, 278] width 240 height 17
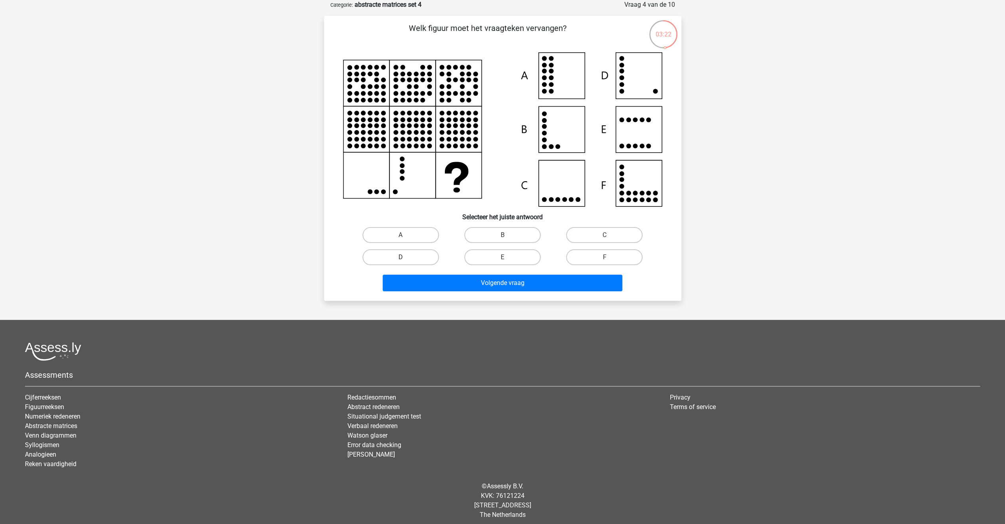
click at [422, 255] on label "D" at bounding box center [400, 257] width 76 height 16
click at [406, 257] on input "D" at bounding box center [402, 259] width 5 height 5
radio input "true"
click at [429, 280] on button "Volgende vraag" at bounding box center [503, 282] width 240 height 17
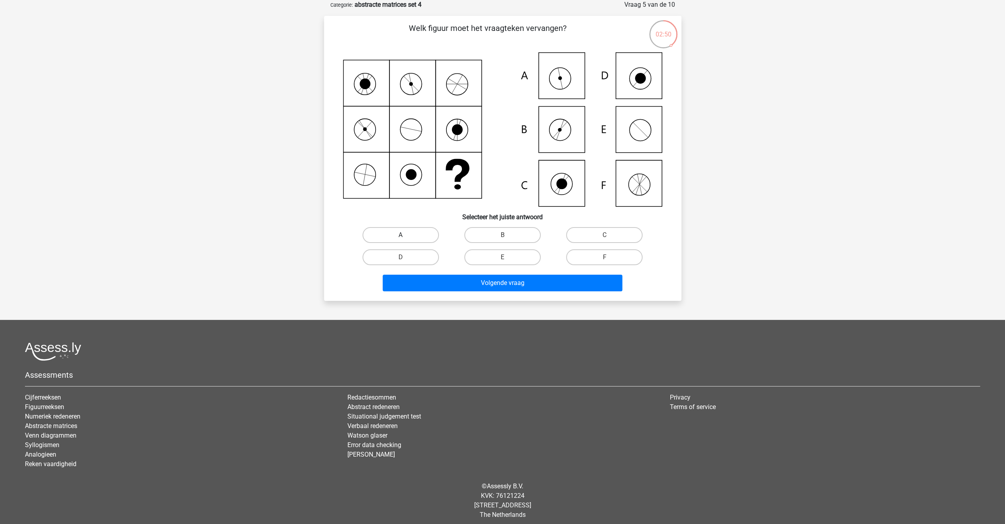
click at [431, 234] on label "A" at bounding box center [400, 235] width 76 height 16
click at [406, 235] on input "A" at bounding box center [402, 237] width 5 height 5
radio input "true"
click at [448, 279] on button "Volgende vraag" at bounding box center [503, 282] width 240 height 17
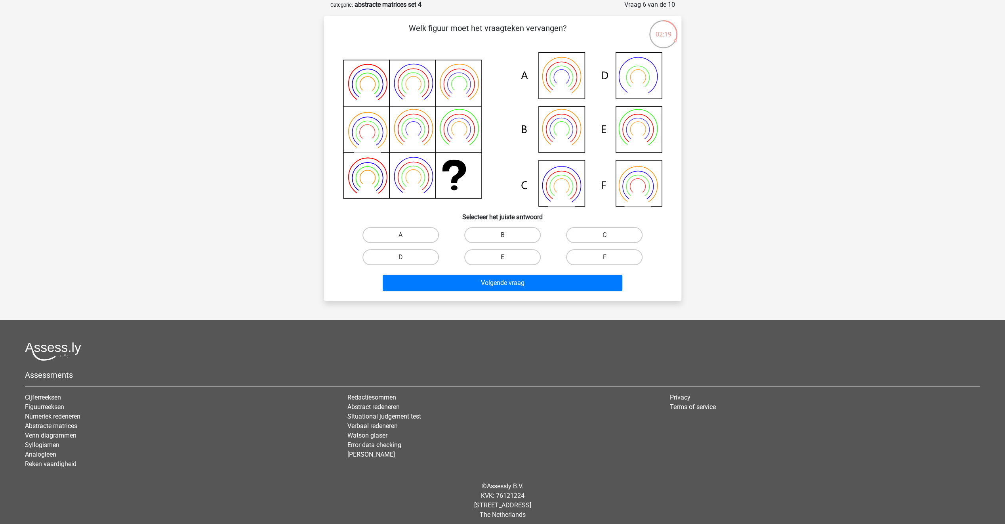
click at [624, 258] on label "F" at bounding box center [604, 257] width 76 height 16
click at [610, 258] on input "F" at bounding box center [606, 259] width 5 height 5
radio input "true"
click at [582, 277] on button "Volgende vraag" at bounding box center [503, 282] width 240 height 17
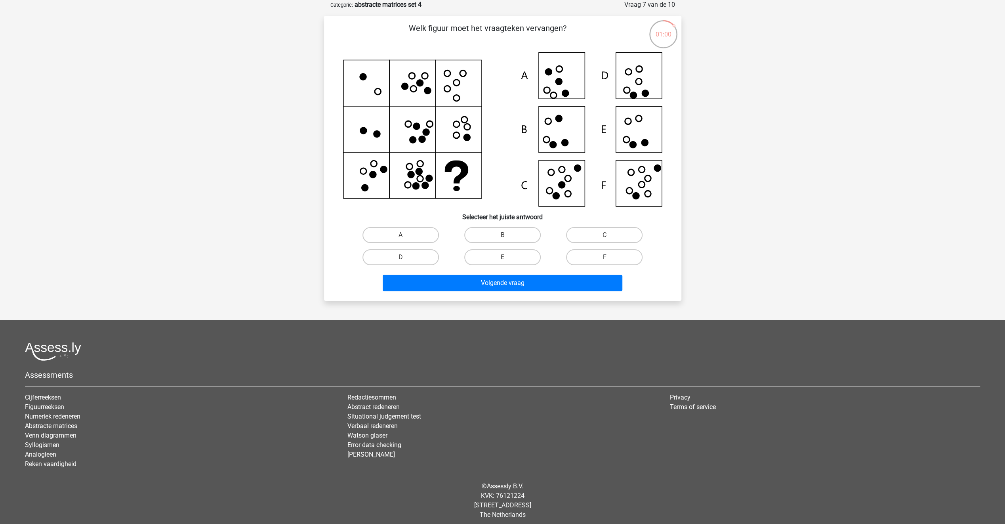
click at [591, 255] on label "F" at bounding box center [604, 257] width 76 height 16
click at [604, 257] on input "F" at bounding box center [606, 259] width 5 height 5
radio input "true"
click at [564, 286] on button "Volgende vraag" at bounding box center [503, 282] width 240 height 17
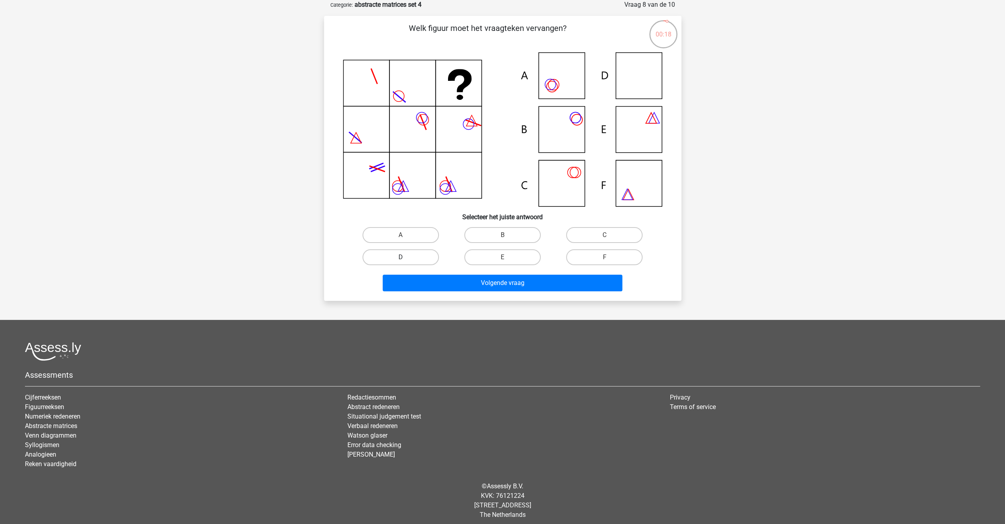
click at [423, 256] on label "D" at bounding box center [400, 257] width 76 height 16
click at [406, 257] on input "D" at bounding box center [402, 259] width 5 height 5
radio input "true"
click at [425, 281] on button "Volgende vraag" at bounding box center [503, 282] width 240 height 17
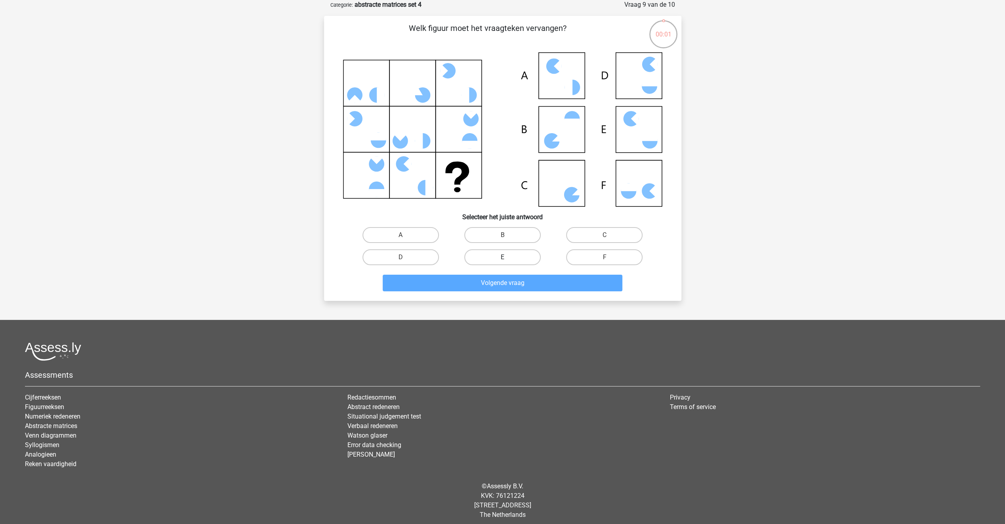
click at [499, 257] on label "E" at bounding box center [502, 257] width 76 height 16
click at [502, 257] on input "E" at bounding box center [504, 259] width 5 height 5
radio input "true"
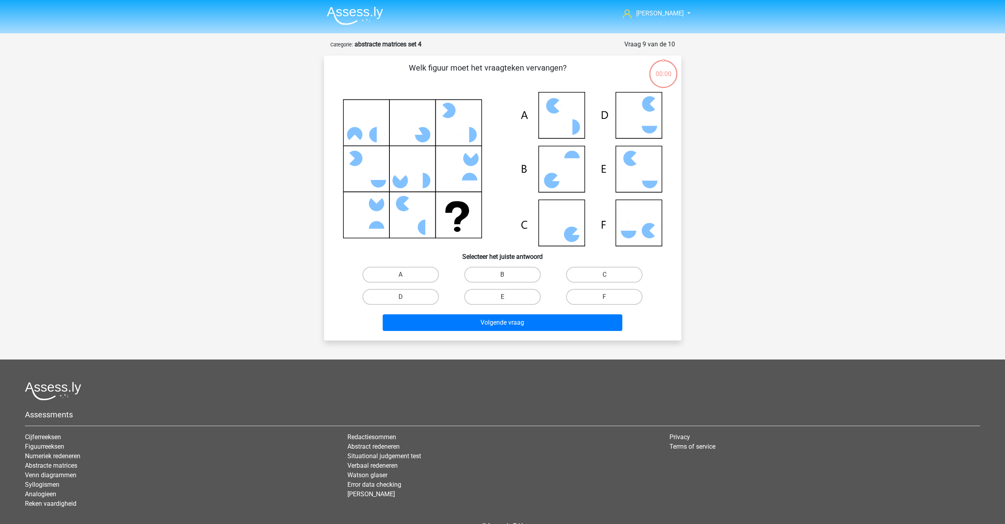
scroll to position [40, 0]
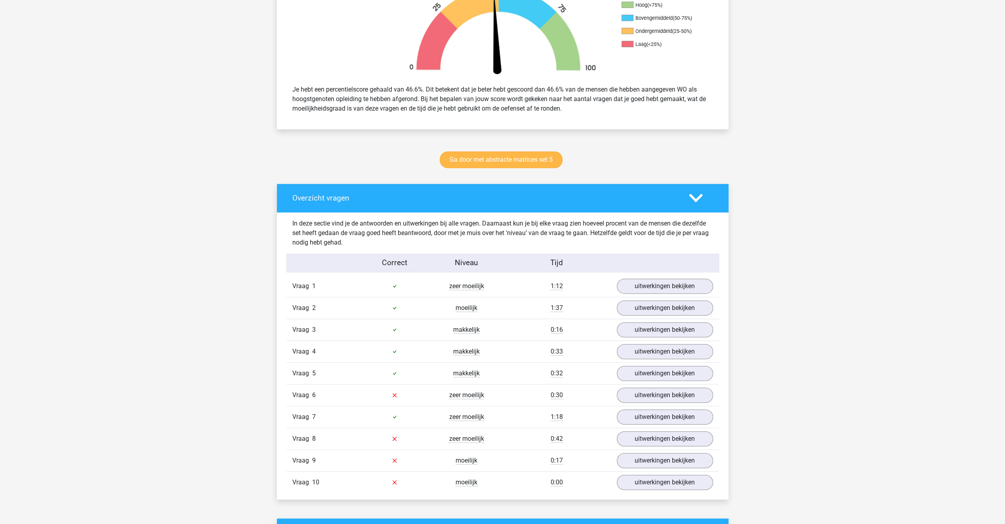
scroll to position [277, 0]
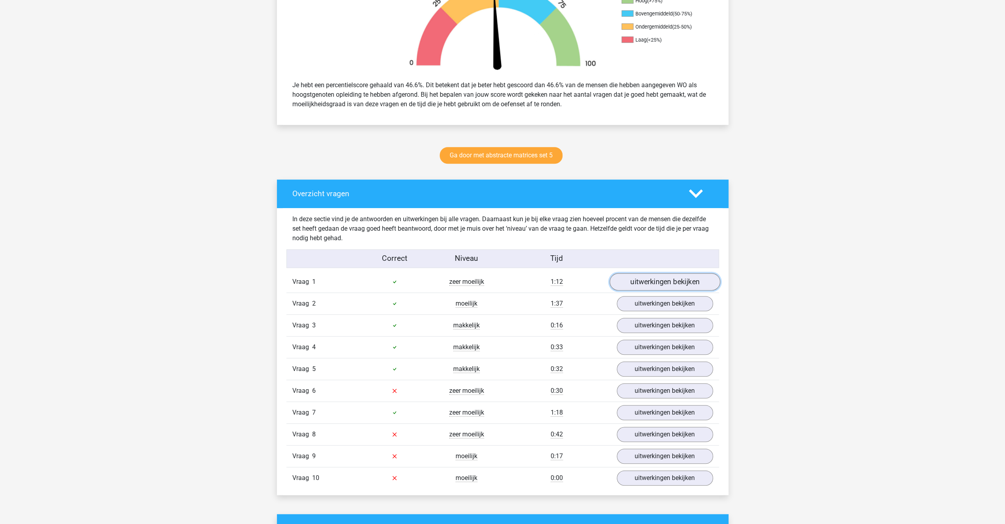
click at [652, 282] on link "uitwerkingen bekijken" at bounding box center [664, 281] width 111 height 17
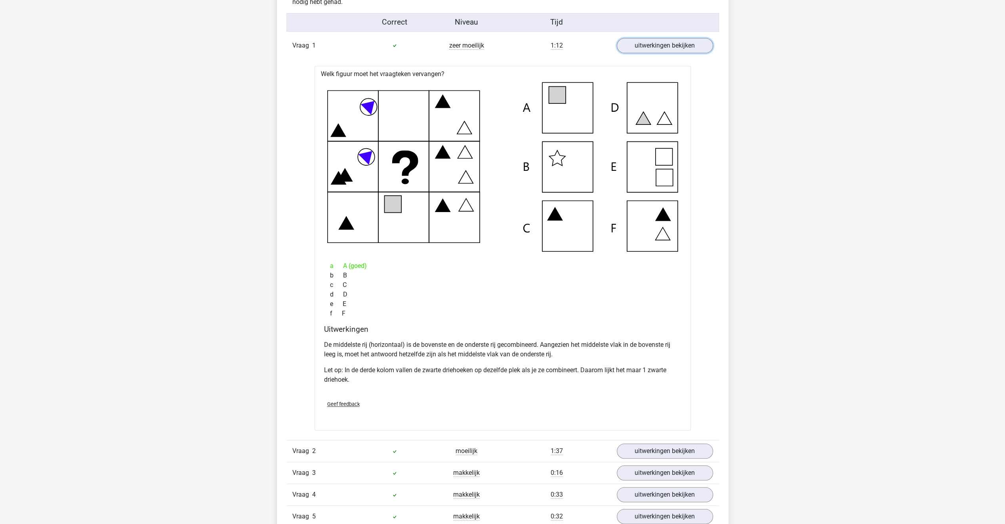
scroll to position [515, 0]
click at [641, 443] on link "uitwerkingen bekijken" at bounding box center [664, 448] width 111 height 17
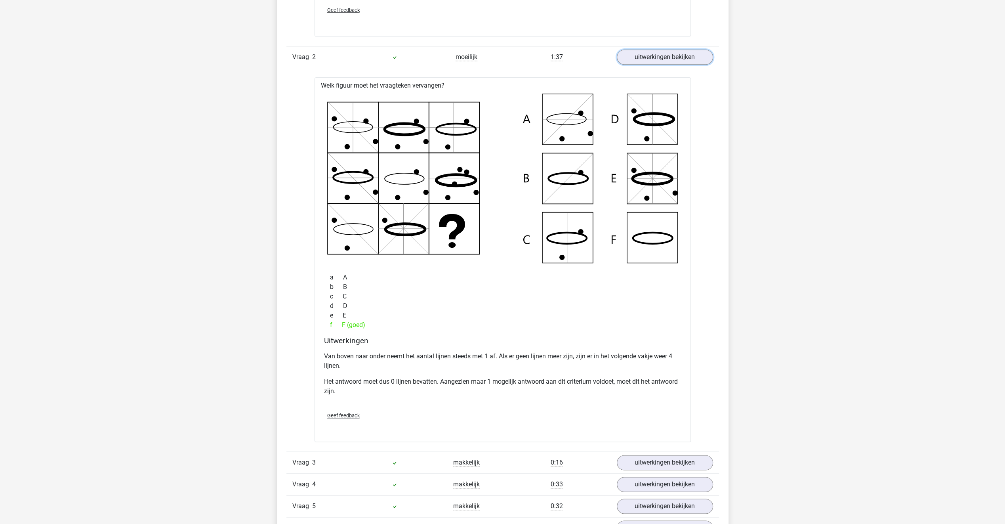
scroll to position [911, 0]
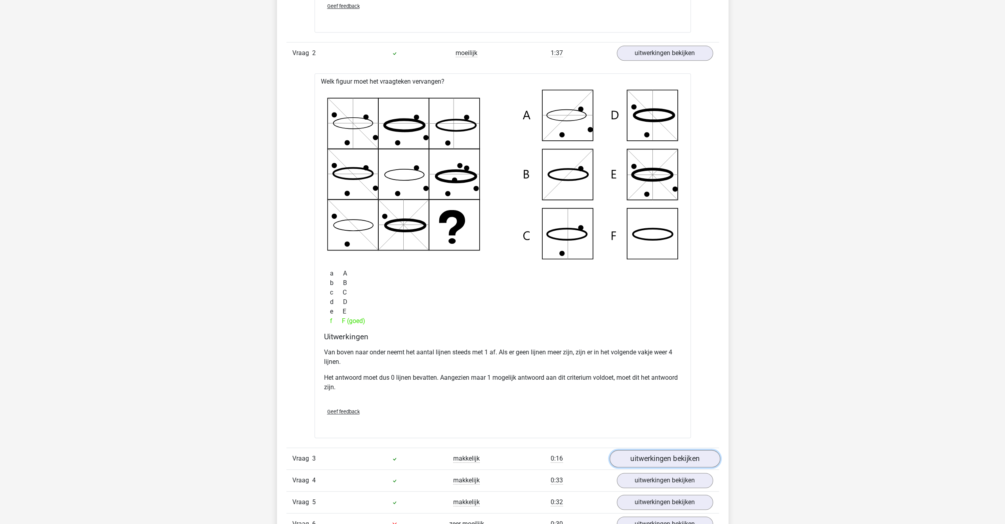
click at [633, 455] on link "uitwerkingen bekijken" at bounding box center [664, 458] width 111 height 17
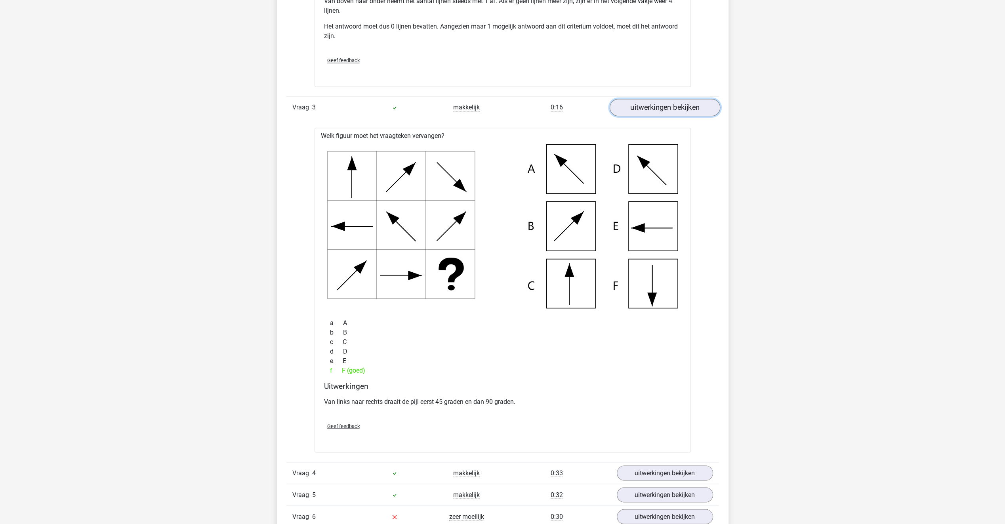
scroll to position [1267, 0]
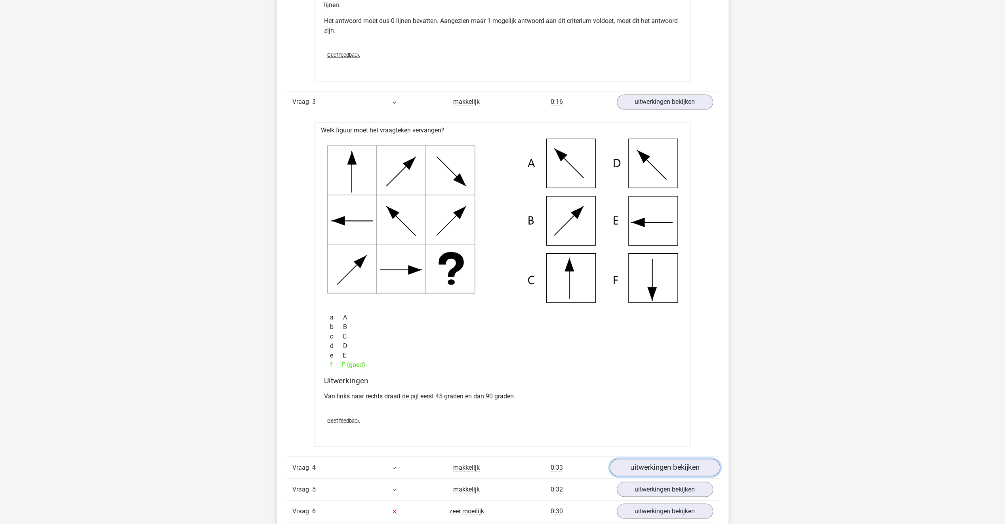
click at [625, 467] on link "uitwerkingen bekijken" at bounding box center [664, 466] width 111 height 17
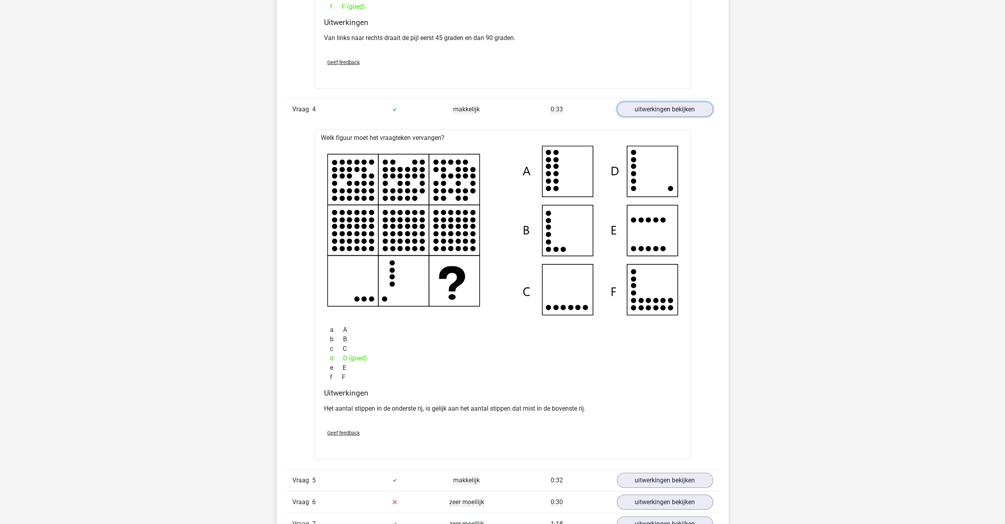
scroll to position [1624, 0]
click at [623, 475] on link "uitwerkingen bekijken" at bounding box center [664, 481] width 111 height 17
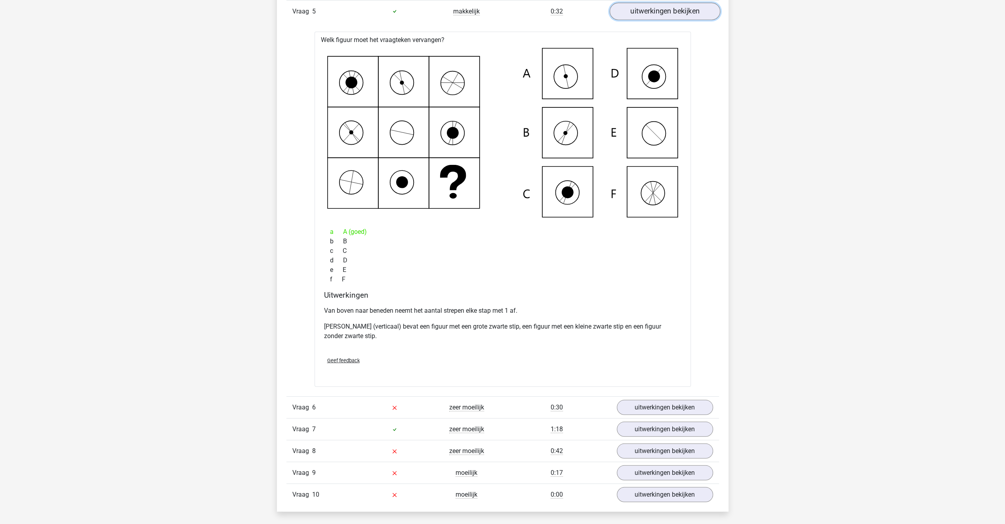
scroll to position [2139, 0]
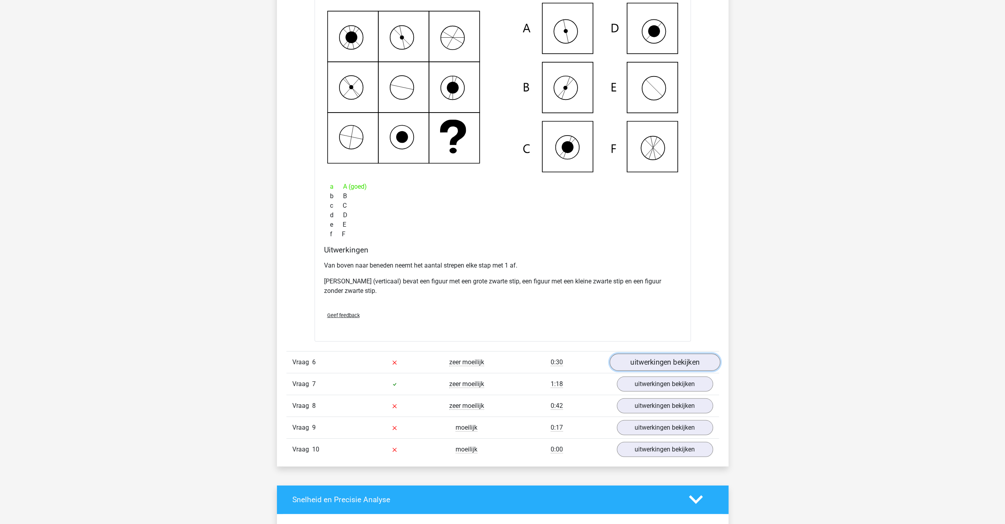
click at [630, 354] on link "uitwerkingen bekijken" at bounding box center [664, 361] width 111 height 17
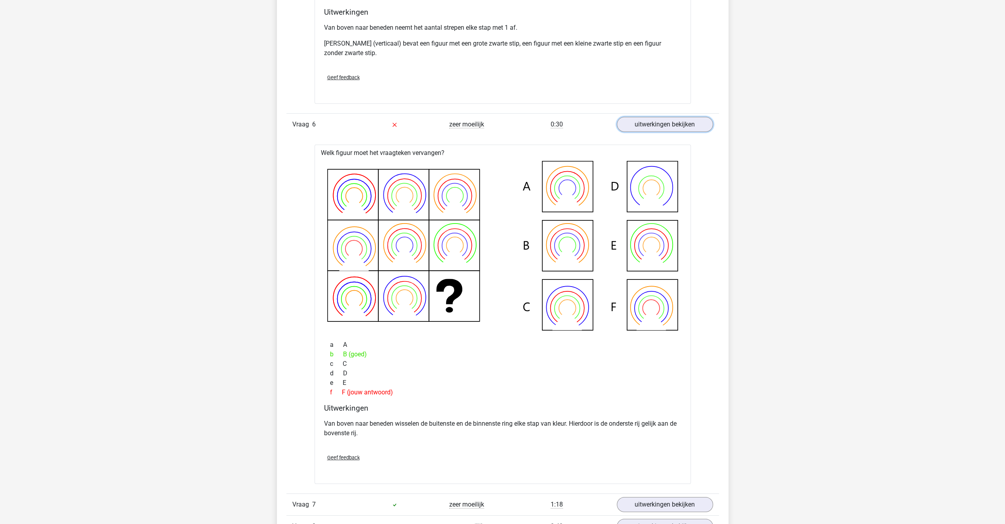
scroll to position [2416, 0]
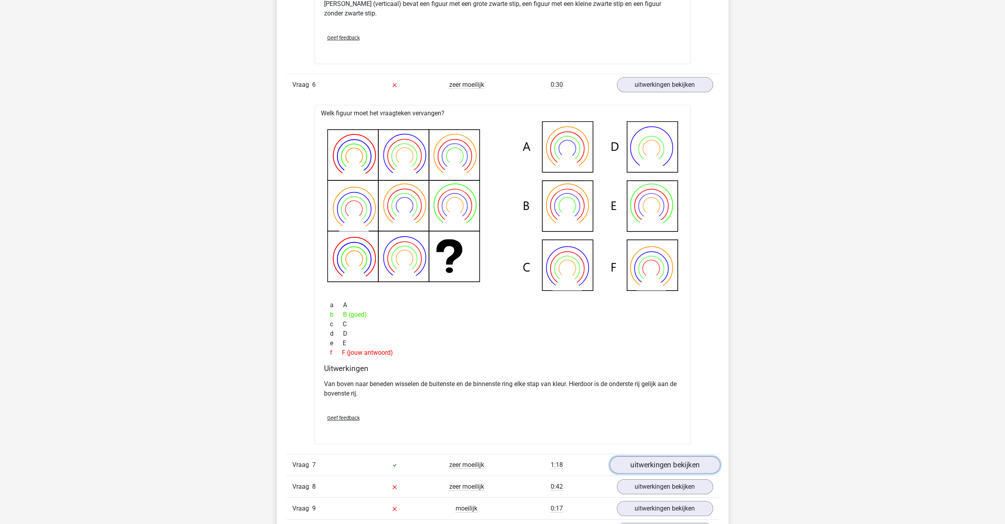
click at [638, 458] on link "uitwerkingen bekijken" at bounding box center [664, 464] width 111 height 17
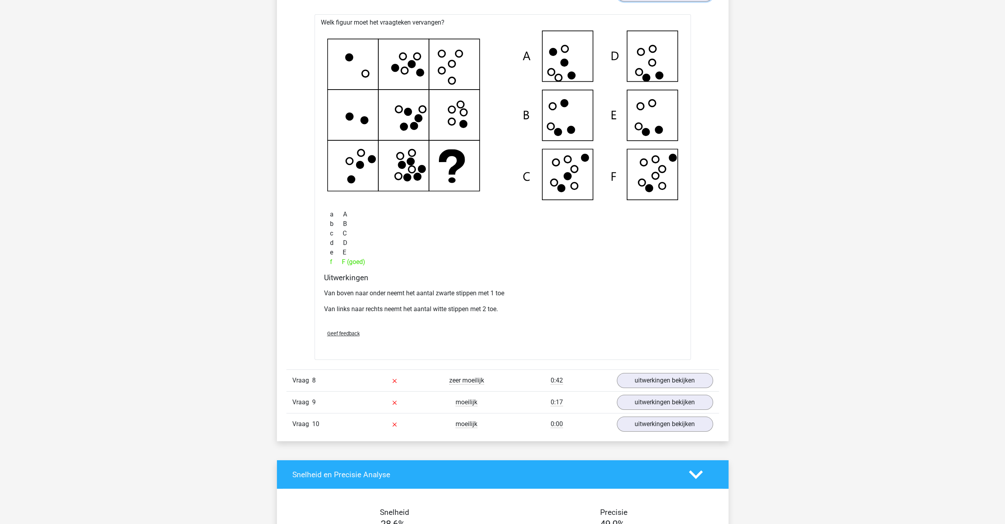
scroll to position [2891, 0]
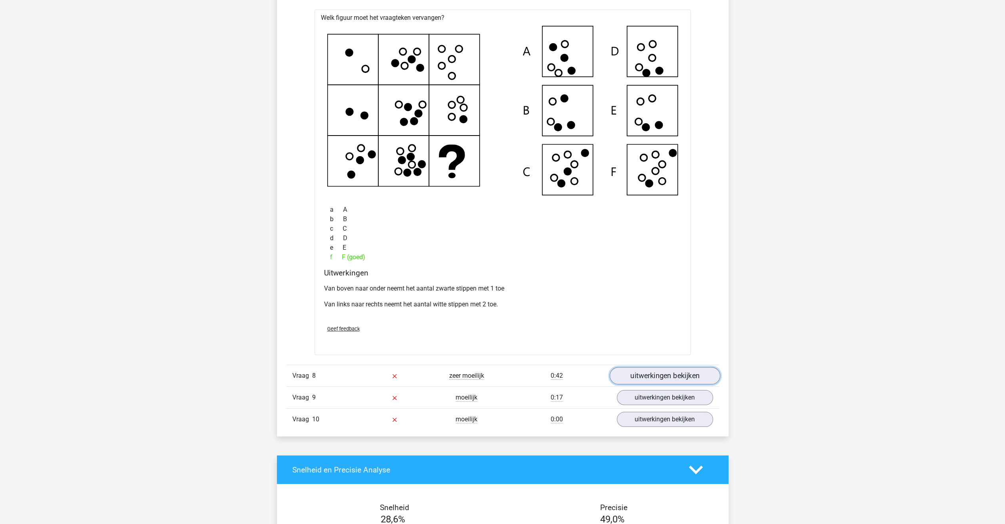
click at [627, 367] on link "uitwerkingen bekijken" at bounding box center [664, 375] width 111 height 17
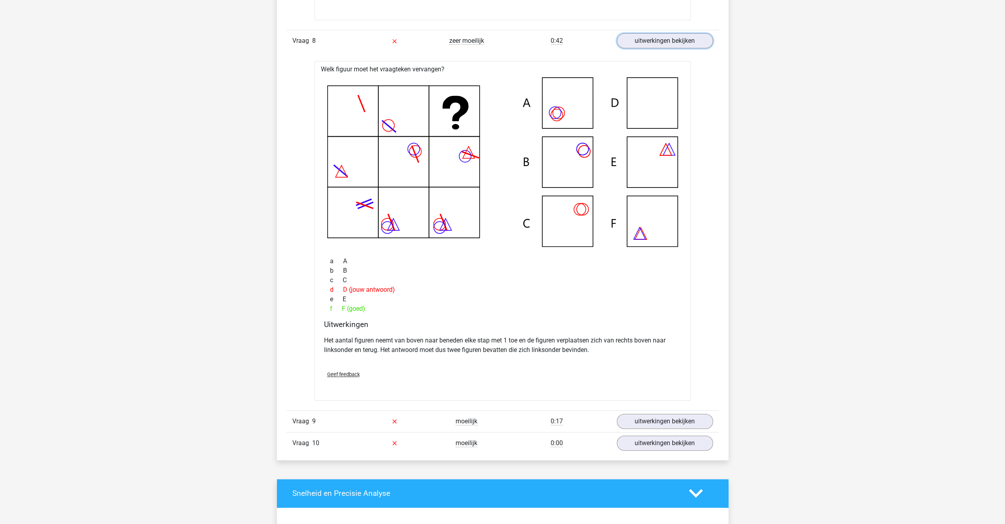
scroll to position [3248, 0]
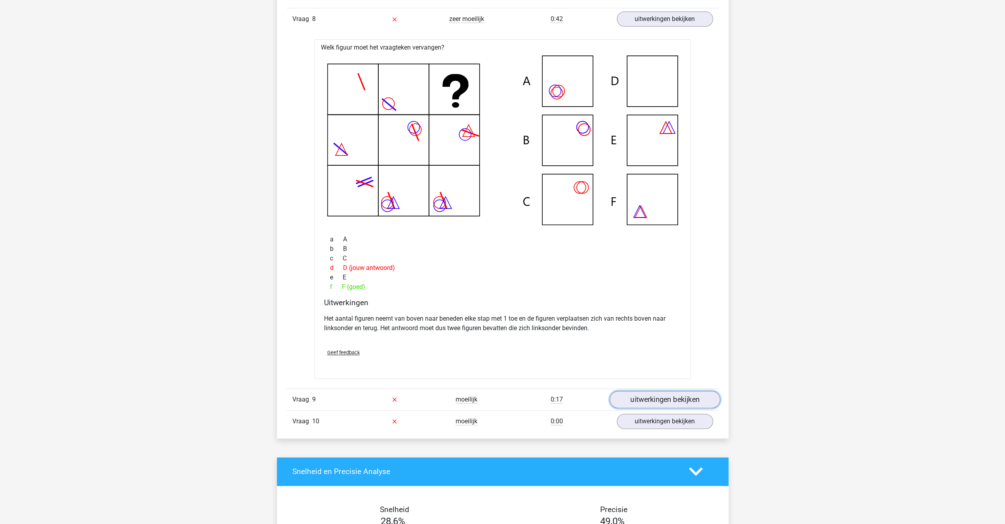
click at [632, 401] on link "uitwerkingen bekijken" at bounding box center [664, 399] width 111 height 17
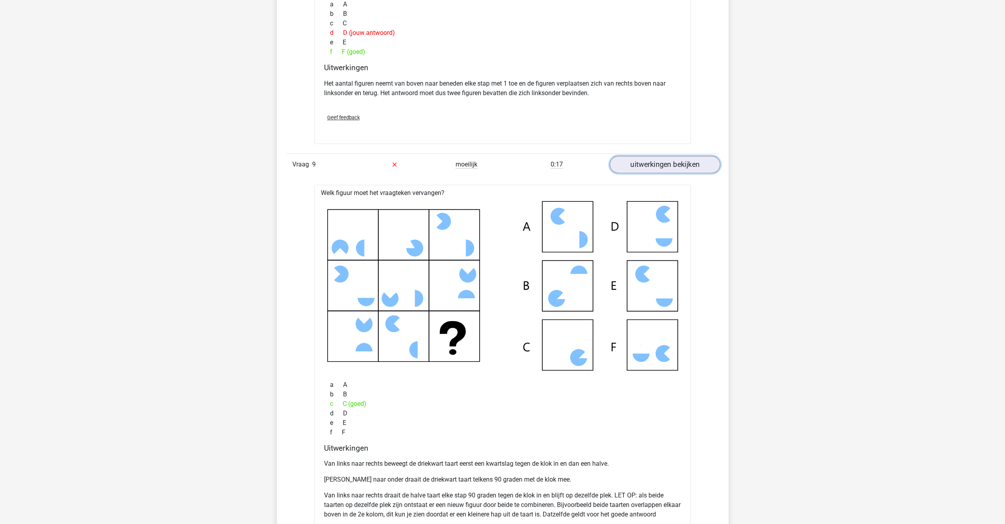
scroll to position [3485, 0]
